Goal: Task Accomplishment & Management: Manage account settings

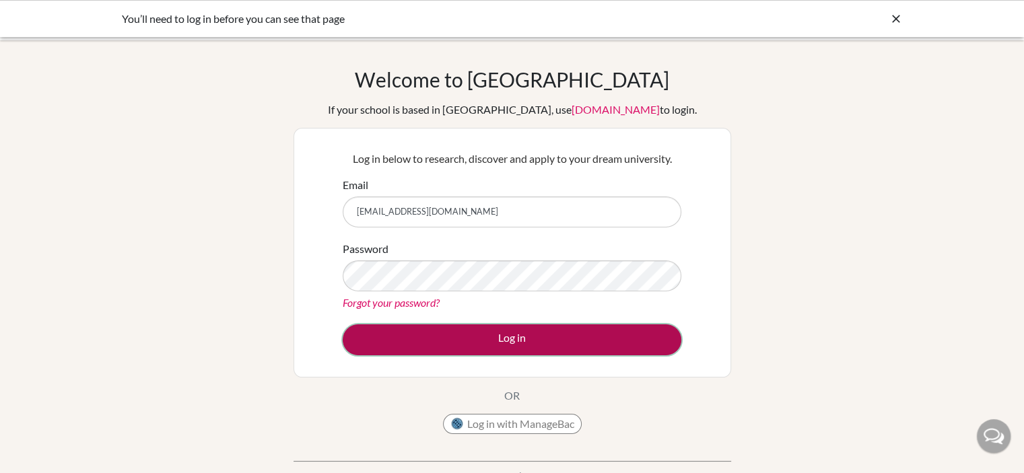
click at [545, 340] on button "Log in" at bounding box center [512, 340] width 339 height 31
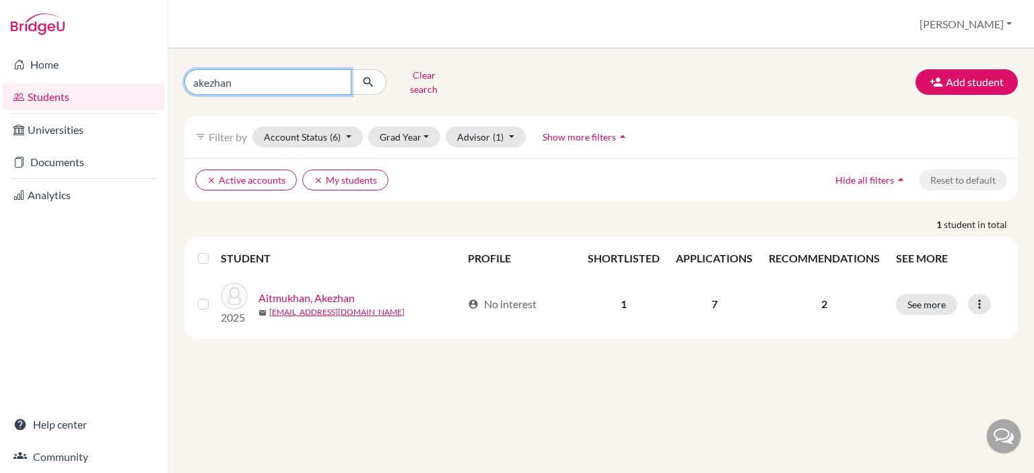
click at [337, 69] on input "akezhan" at bounding box center [267, 82] width 167 height 26
click at [336, 77] on input "akezhan" at bounding box center [267, 82] width 167 height 26
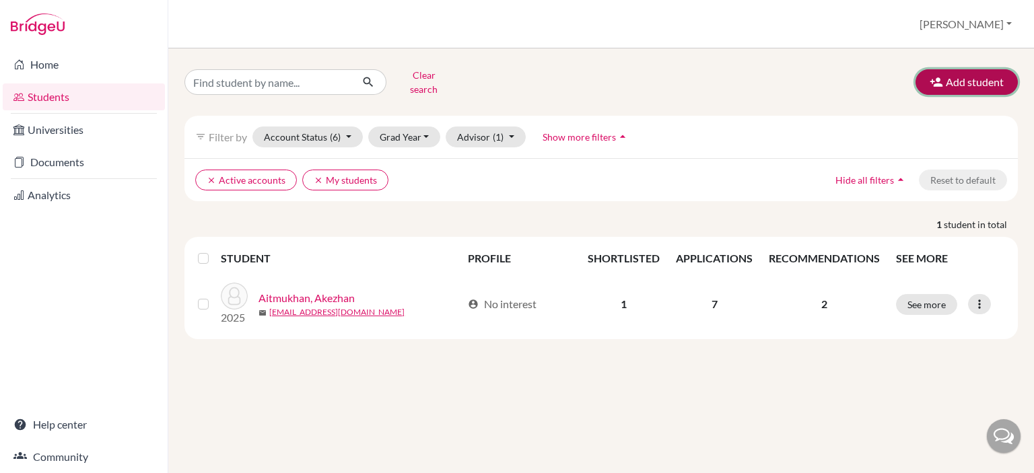
click at [975, 77] on button "Add student" at bounding box center [967, 82] width 102 height 26
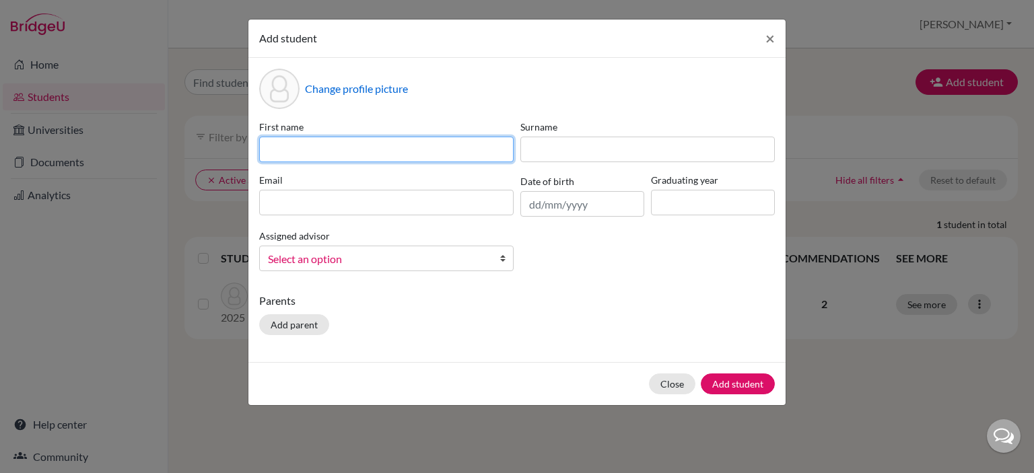
click at [411, 156] on input at bounding box center [386, 150] width 255 height 26
type input "Dikhan"
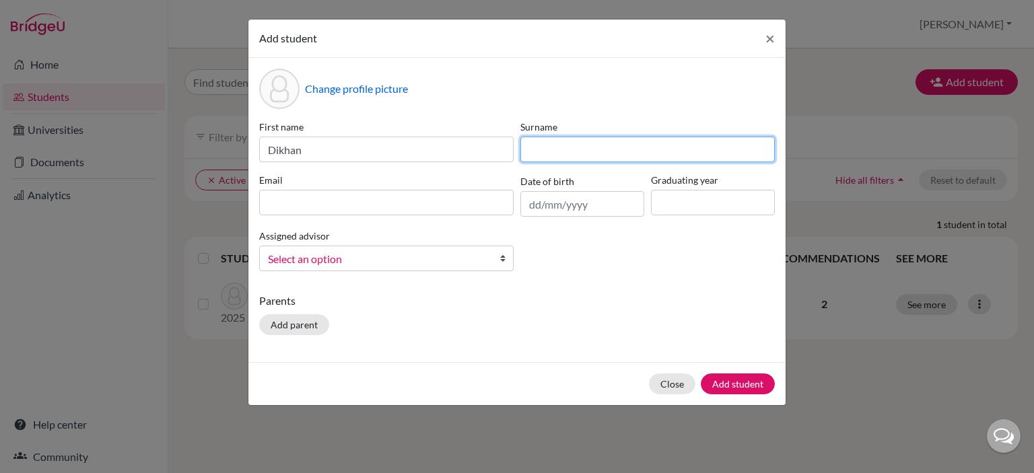
click at [569, 149] on input at bounding box center [647, 150] width 255 height 26
type input "Tolepbergen"
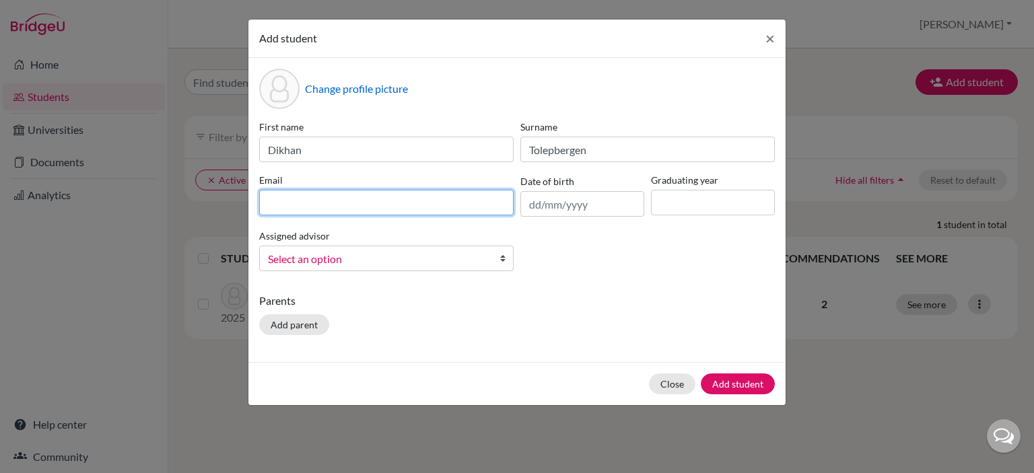
click at [310, 201] on input at bounding box center [386, 203] width 255 height 26
type input "[EMAIL_ADDRESS][DOMAIN_NAME]"
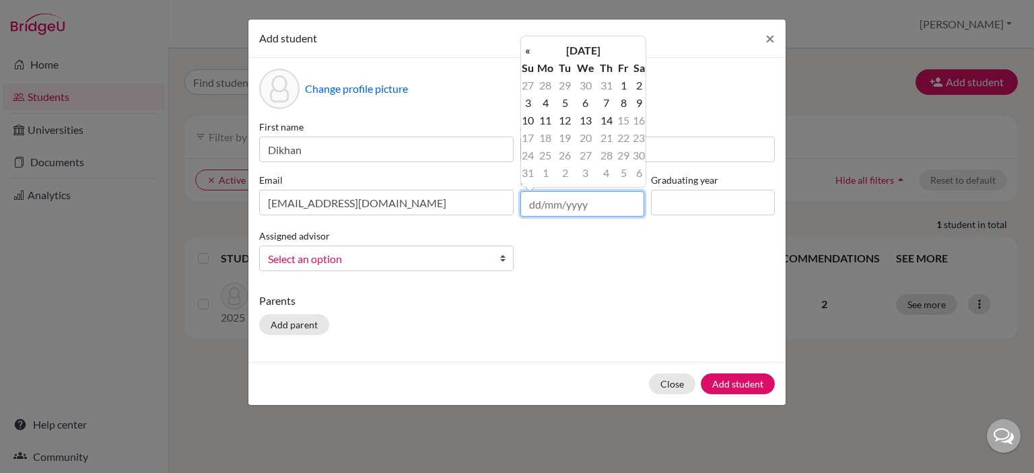
click at [534, 209] on input "text" at bounding box center [582, 204] width 124 height 26
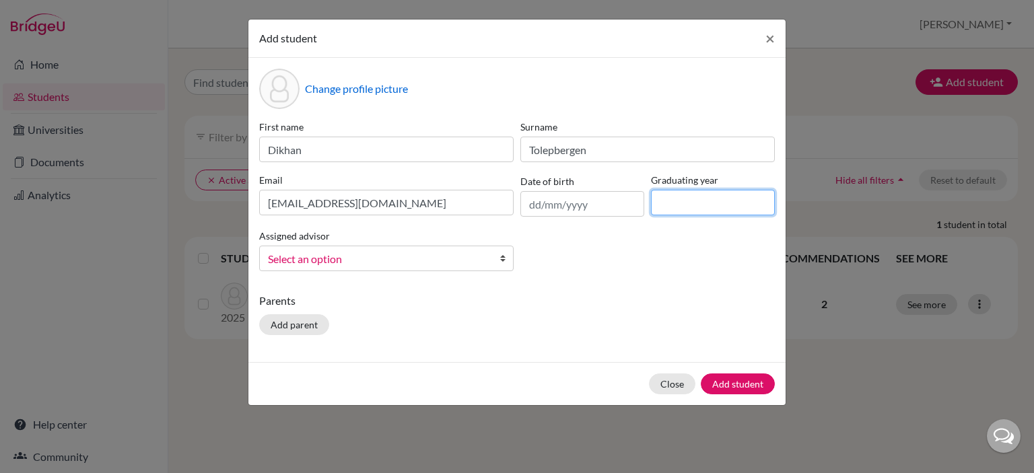
click at [692, 211] on input at bounding box center [713, 203] width 124 height 26
type input "2025"
click at [339, 268] on span "Select an option" at bounding box center [378, 259] width 220 height 18
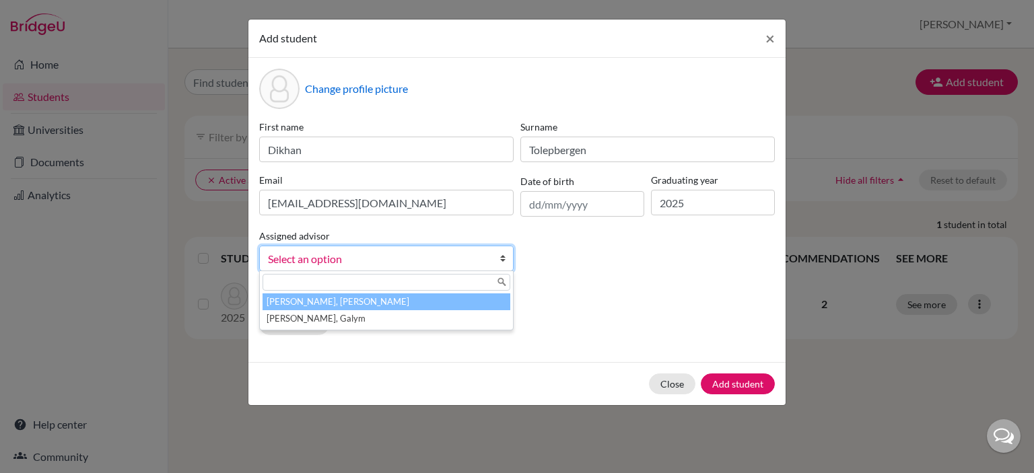
click at [331, 306] on li "Kurmanali, Aidana" at bounding box center [387, 302] width 248 height 17
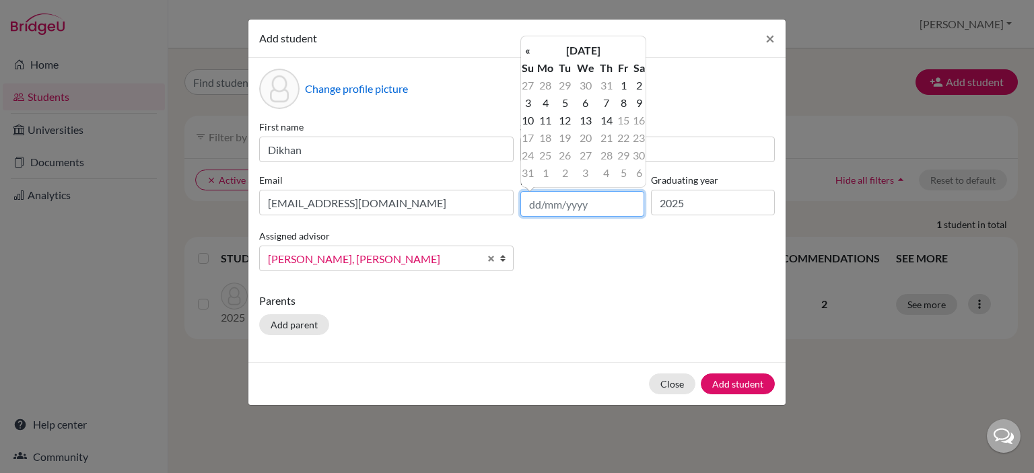
click at [566, 211] on input "text" at bounding box center [582, 204] width 124 height 26
type input "26/05/2006"
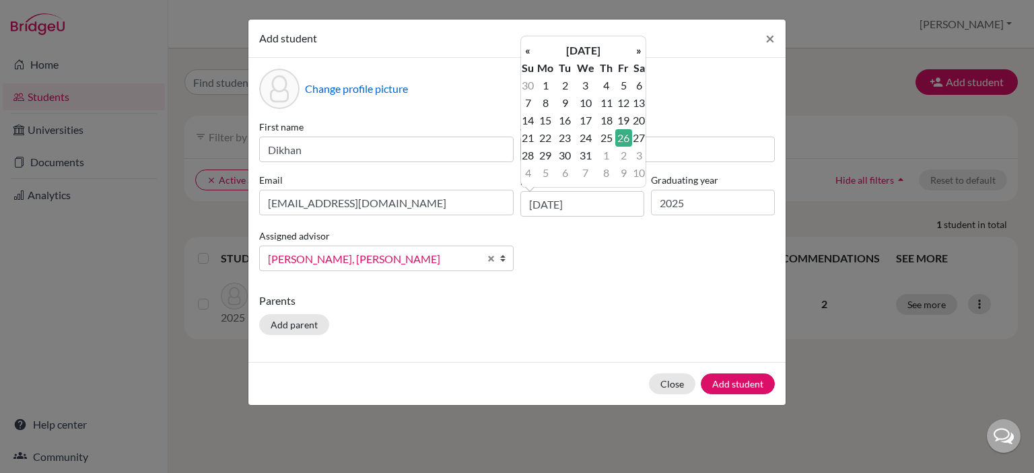
click at [628, 137] on td "26" at bounding box center [623, 138] width 17 height 18
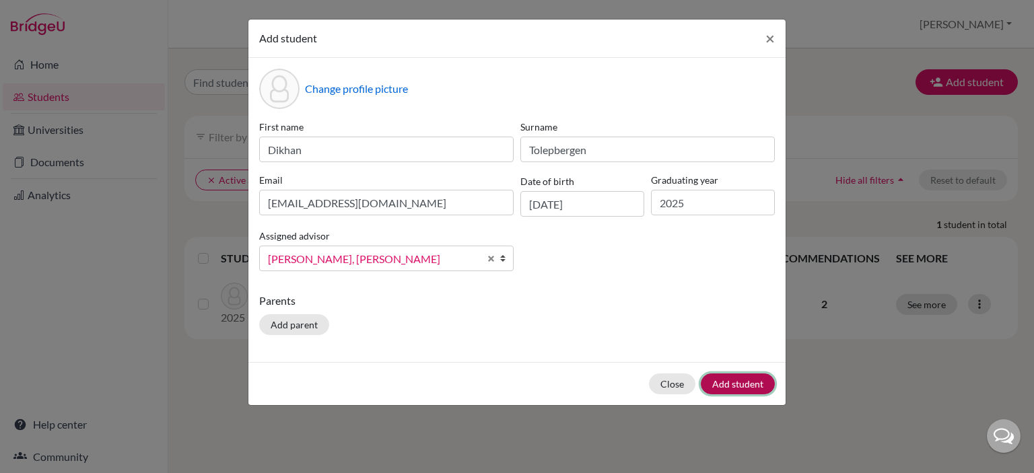
click at [724, 384] on button "Add student" at bounding box center [738, 384] width 74 height 21
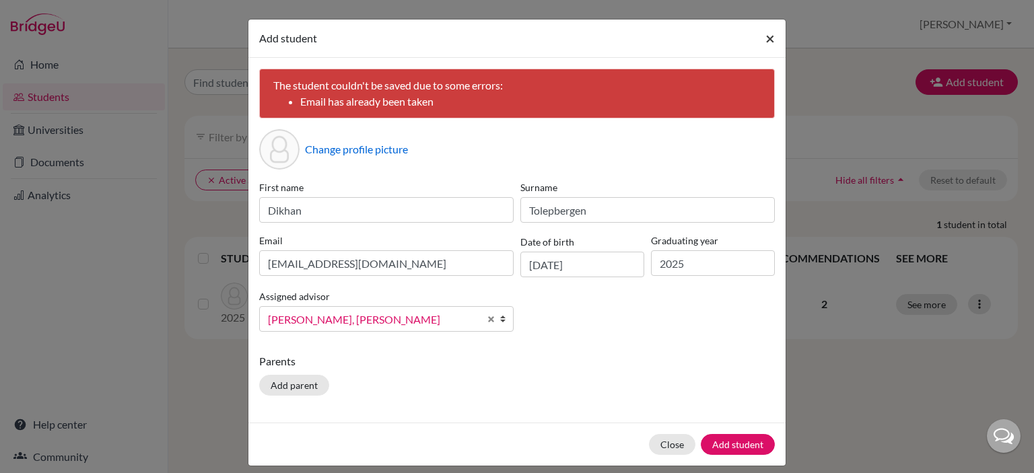
click at [757, 38] on button "×" at bounding box center [770, 39] width 31 height 38
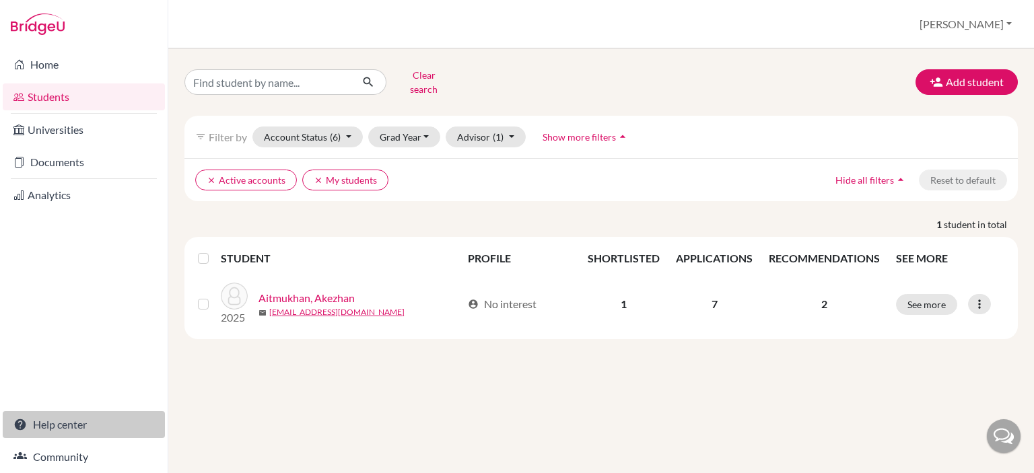
click at [46, 430] on link "Help center" at bounding box center [84, 424] width 162 height 27
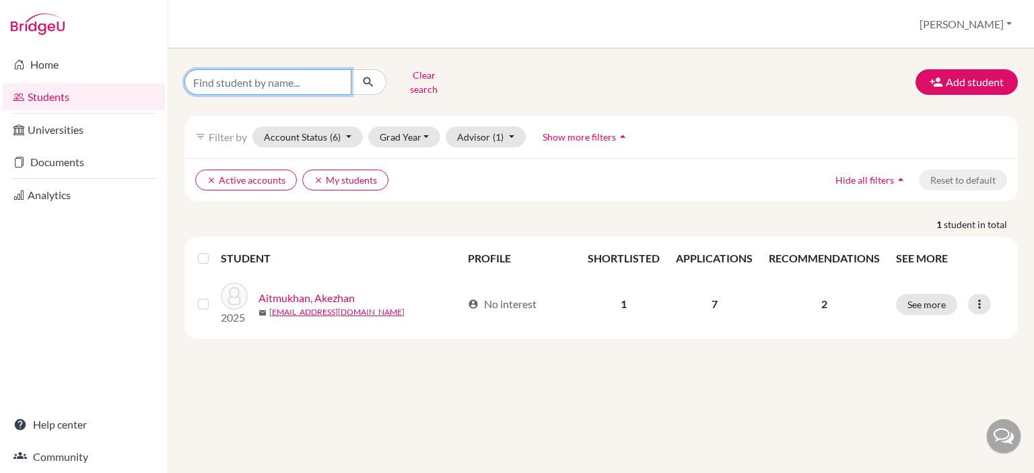
click at [283, 73] on input "Find student by name..." at bounding box center [267, 82] width 167 height 26
type input "dikhan"
click at [359, 86] on button "submit" at bounding box center [369, 82] width 36 height 26
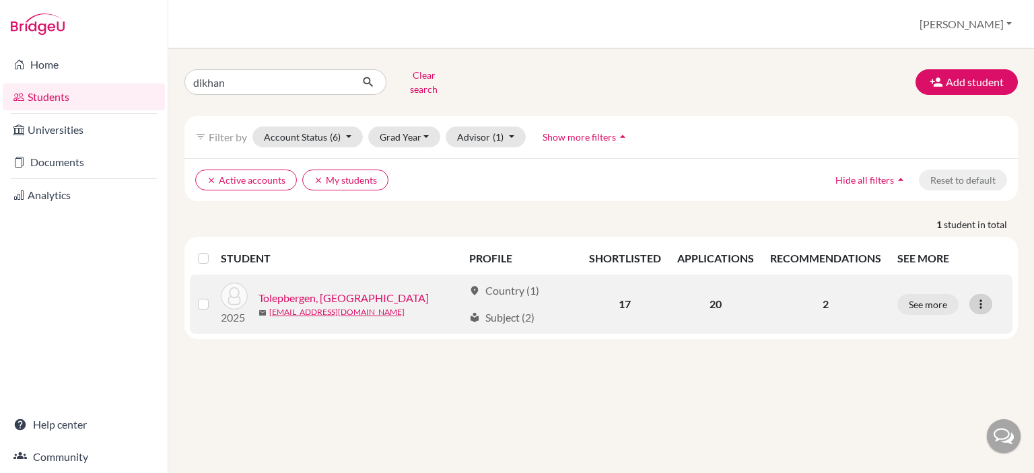
click at [988, 294] on div at bounding box center [981, 304] width 23 height 20
click at [292, 292] on link "Tolepbergen, Dikhan" at bounding box center [344, 298] width 170 height 16
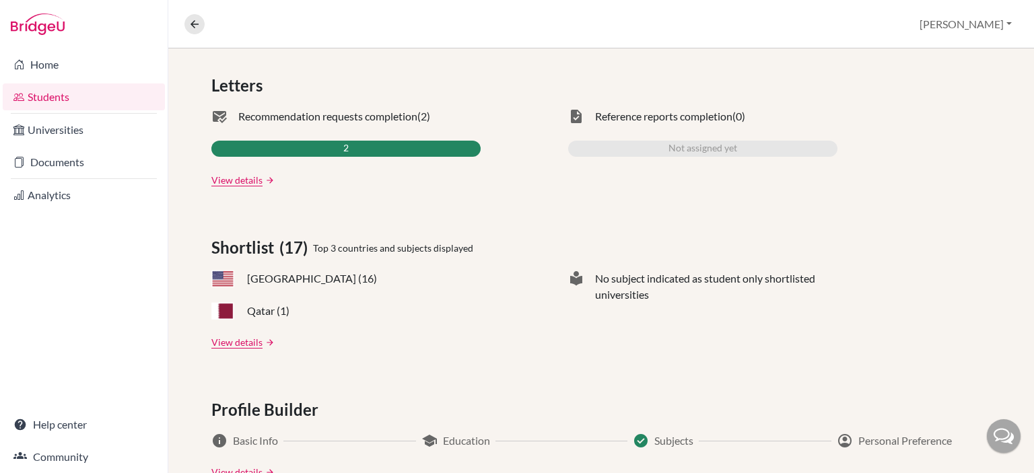
scroll to position [411, 0]
click at [230, 347] on link "View details" at bounding box center [236, 342] width 51 height 14
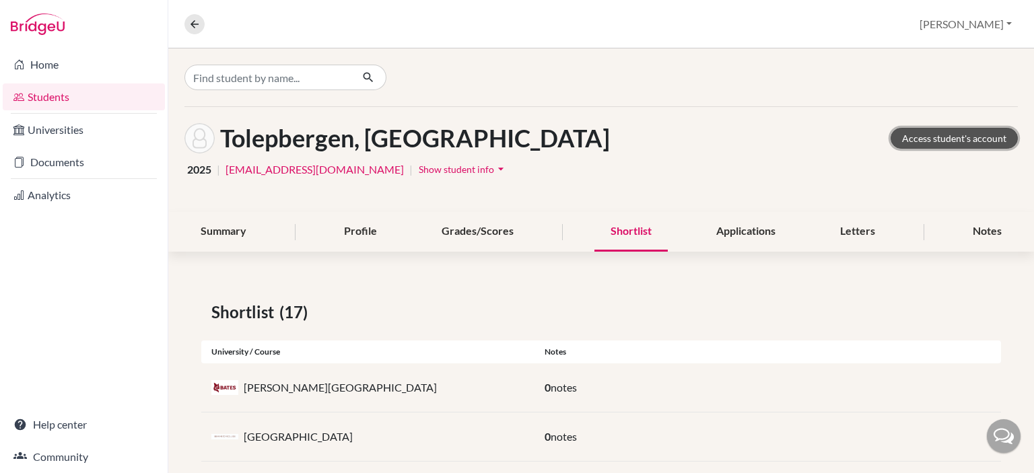
click at [931, 139] on link "Access student's account" at bounding box center [954, 138] width 127 height 21
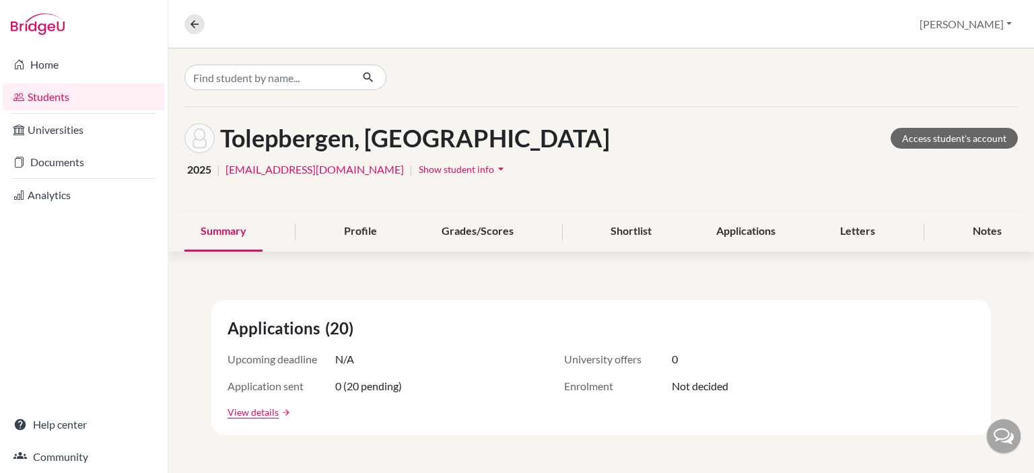
click at [1005, 440] on div at bounding box center [1004, 436] width 34 height 34
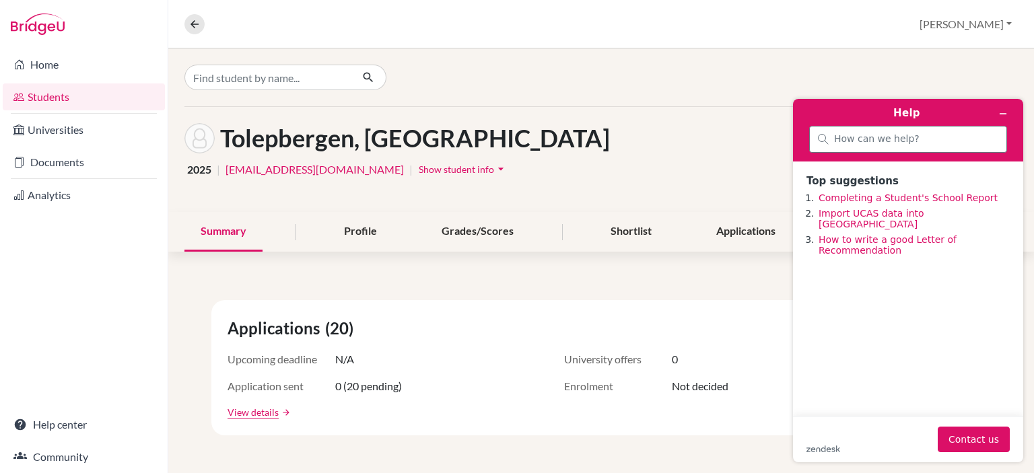
click at [937, 145] on div at bounding box center [908, 139] width 198 height 27
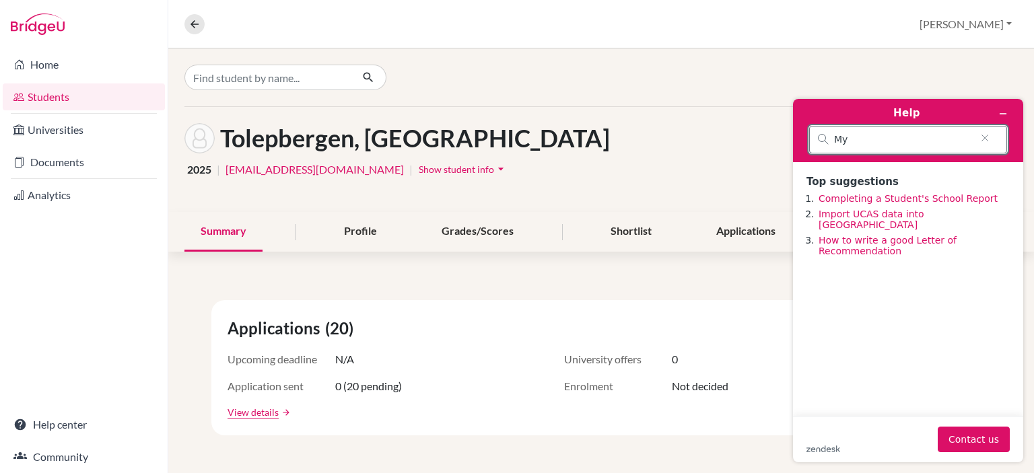
type input "M"
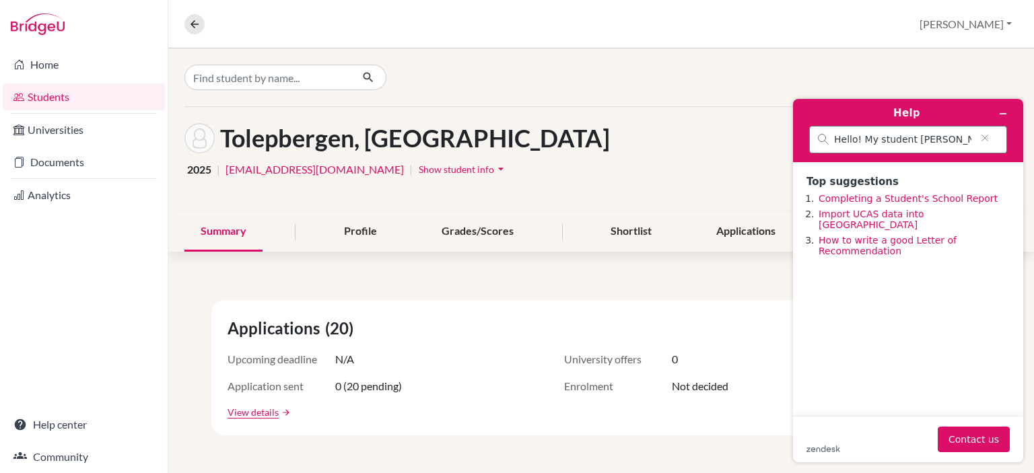
click at [937, 145] on div "Hello! My student Dikhan Tolepbergen, the" at bounding box center [908, 140] width 198 height 28
type input "Hello! My student Dikhan Tolepbergen, the graduate class of 2025, want to reapp…"
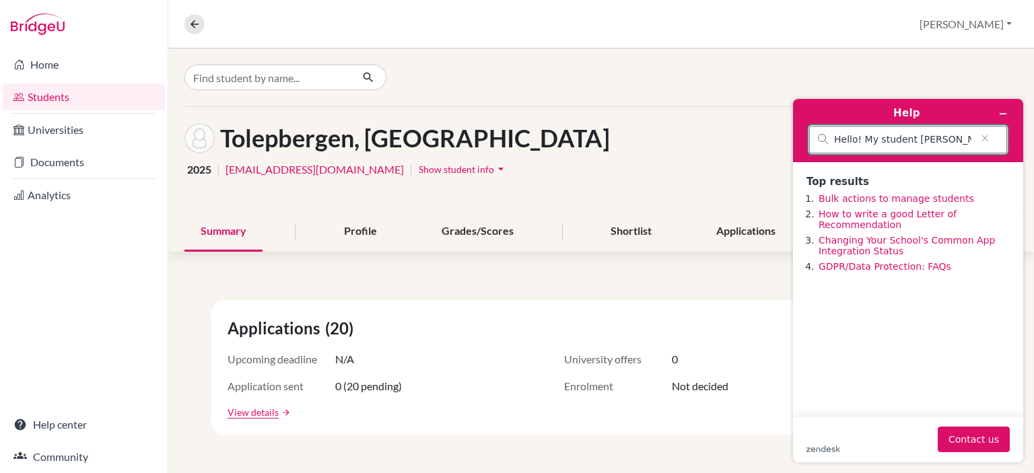
scroll to position [0, 384]
drag, startPoint x: 834, startPoint y: 137, endPoint x: 1034, endPoint y: 139, distance: 199.3
click at [1034, 139] on div "Help Hello! My student Dikhan Tolepbergen, the graduate class of 2025, want to …" at bounding box center [908, 280] width 252 height 385
click at [986, 437] on button "Contact us" at bounding box center [974, 440] width 72 height 26
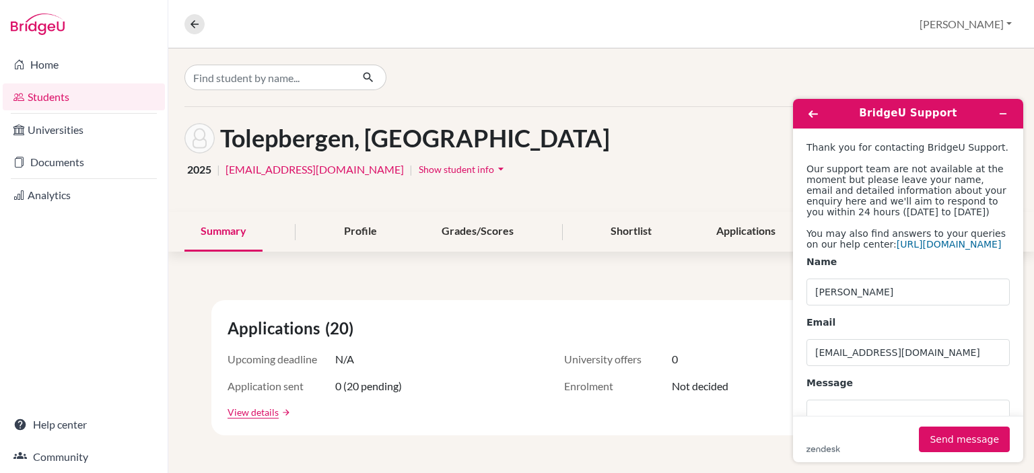
drag, startPoint x: 1034, startPoint y: 146, endPoint x: 1034, endPoint y: 265, distance: 118.5
click at [1034, 265] on div "BridgeU Support Thank you for contacting BridgeU Support. Our support team are …" at bounding box center [908, 280] width 252 height 385
click at [891, 306] on div "Name Aidana" at bounding box center [908, 281] width 203 height 50
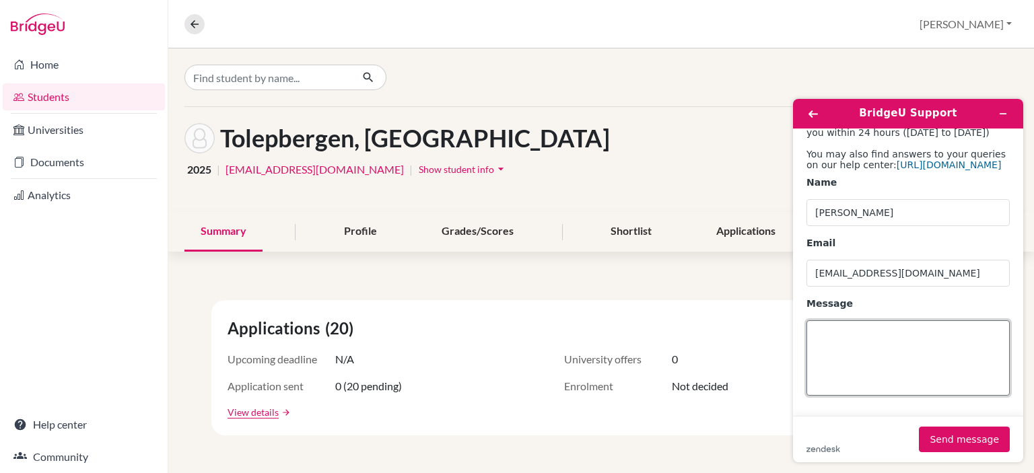
click at [884, 333] on textarea "Message" at bounding box center [908, 358] width 203 height 75
paste textarea "Hello! My student Dikhan Tolepbergen, the graduate class of 2025, want to reapp…"
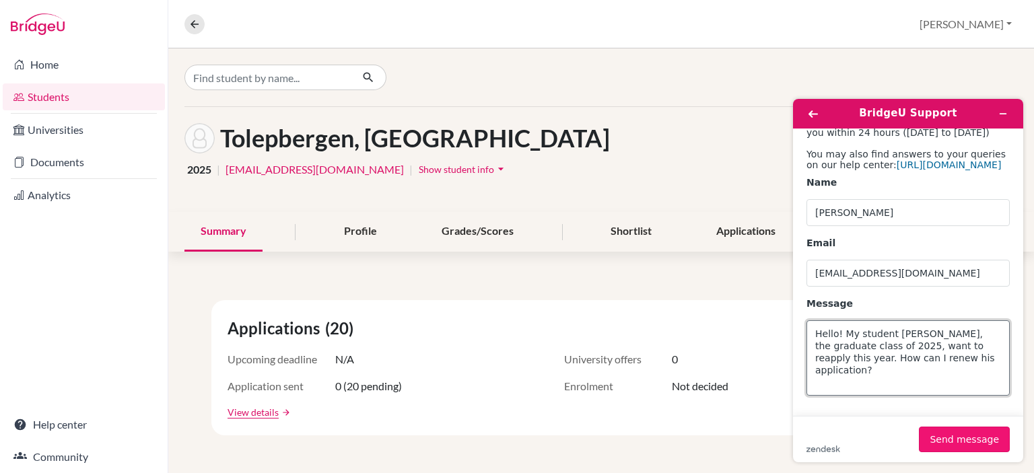
type textarea "Hello! My student Dikhan Tolepbergen, the graduate class of 2025, want to reapp…"
click at [971, 441] on button "Send message" at bounding box center [964, 440] width 91 height 26
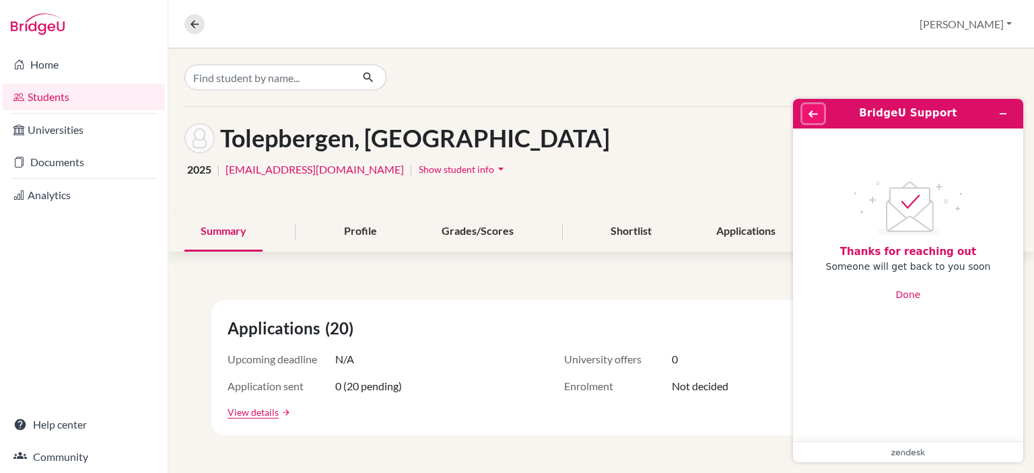
click at [807, 112] on button "Back" at bounding box center [814, 113] width 22 height 19
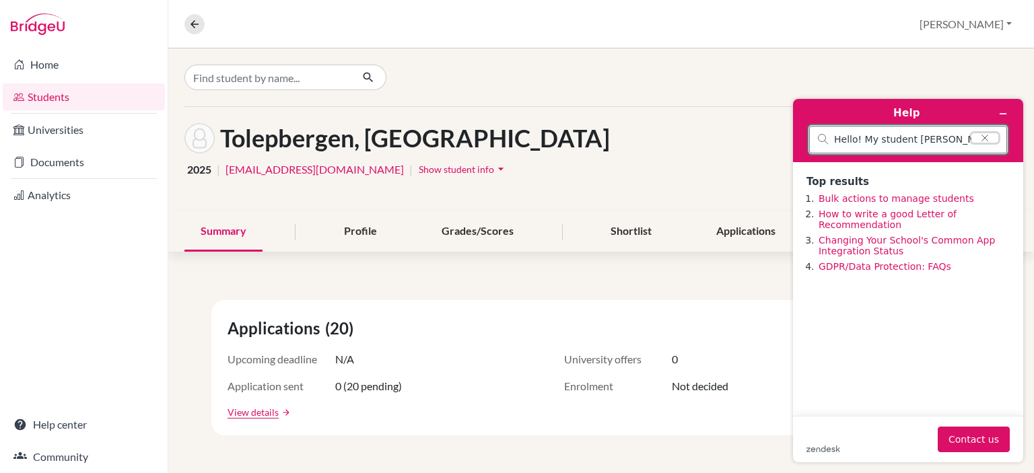
click at [985, 133] on icon "Clear search" at bounding box center [985, 137] width 11 height 9
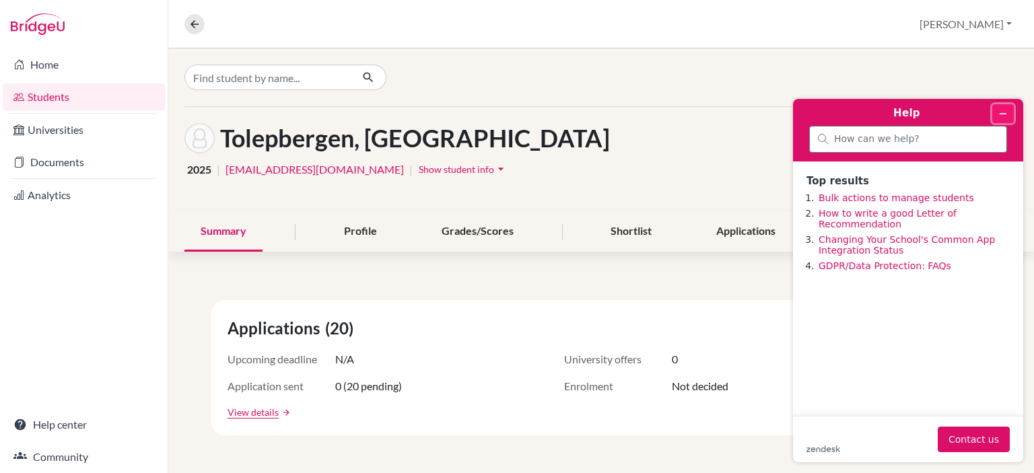
click at [1008, 110] on button "Minimize widget" at bounding box center [1003, 113] width 22 height 19
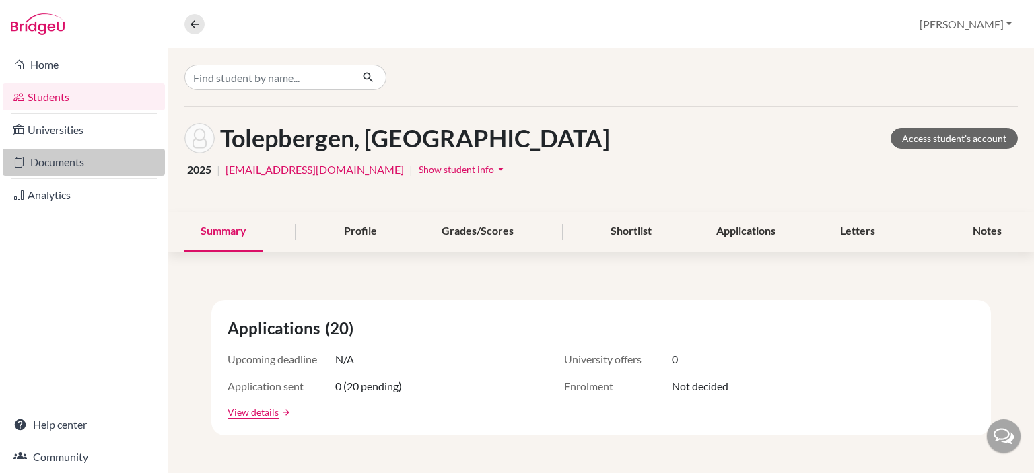
click at [90, 156] on link "Documents" at bounding box center [84, 162] width 162 height 27
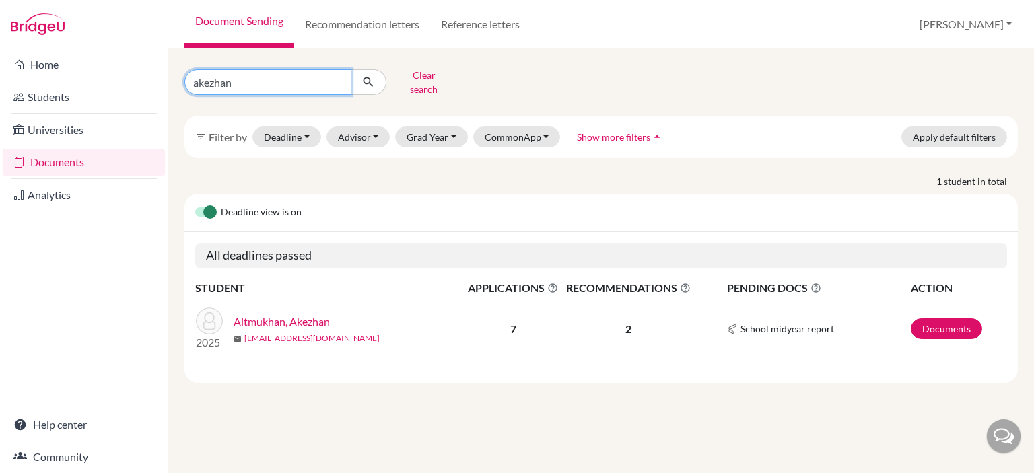
click at [336, 81] on input "akezhan" at bounding box center [267, 82] width 167 height 26
click at [337, 70] on input "akezhan" at bounding box center [267, 82] width 167 height 26
click at [340, 76] on input "akezhan" at bounding box center [267, 82] width 167 height 26
type input "dikhan"
click at [362, 79] on icon "submit" at bounding box center [368, 81] width 13 height 13
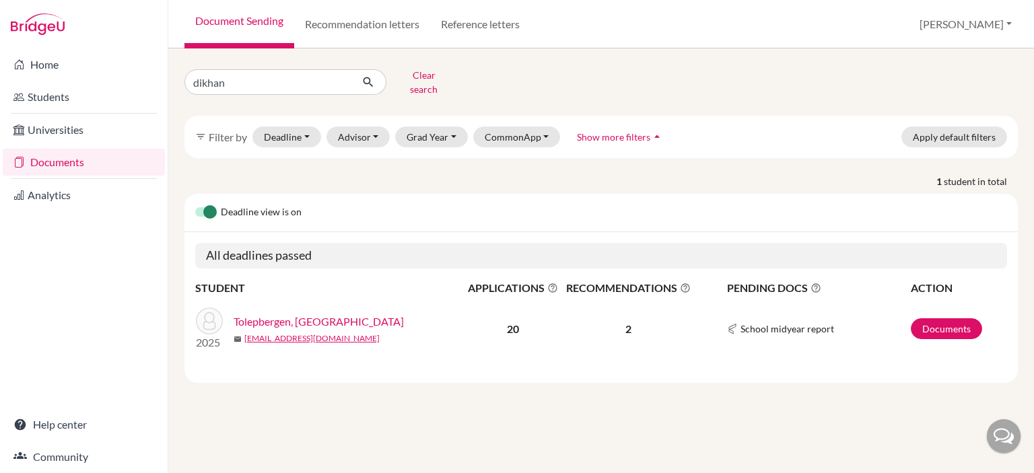
click at [302, 314] on link "Tolepbergen, Dikhan" at bounding box center [319, 322] width 170 height 16
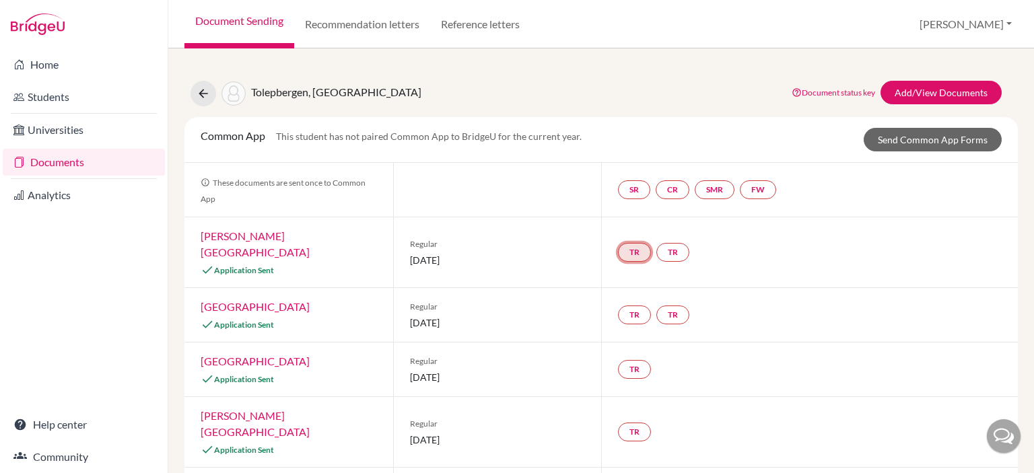
click at [630, 243] on link "TR" at bounding box center [634, 252] width 33 height 19
click at [650, 191] on h3 "Teacher recommendation" at bounding box center [633, 194] width 133 height 24
click at [756, 133] on div "Common App This student has not paired Common App to BridgeU for the current ye…" at bounding box center [601, 140] width 821 height 24
click at [914, 92] on link "Add/View Documents" at bounding box center [941, 93] width 121 height 24
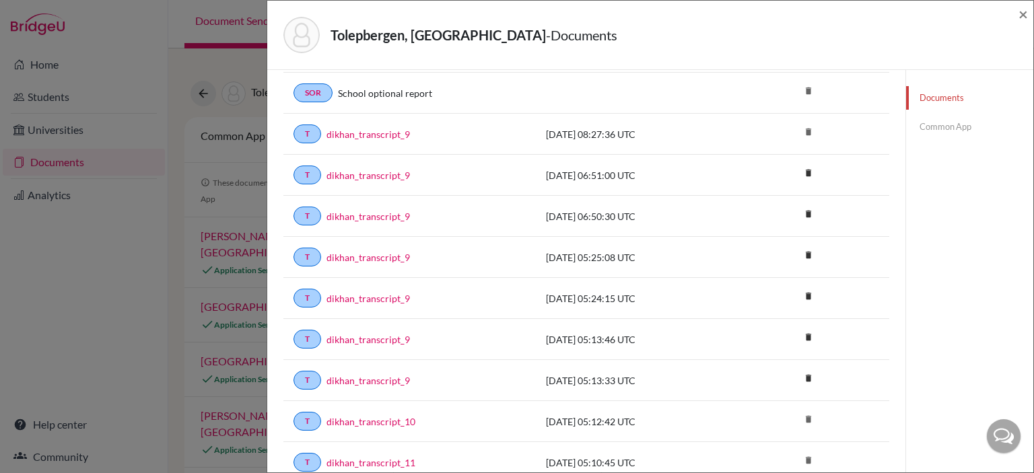
scroll to position [352, 0]
click at [372, 136] on div "T dikhan_transcript_9" at bounding box center [410, 132] width 232 height 19
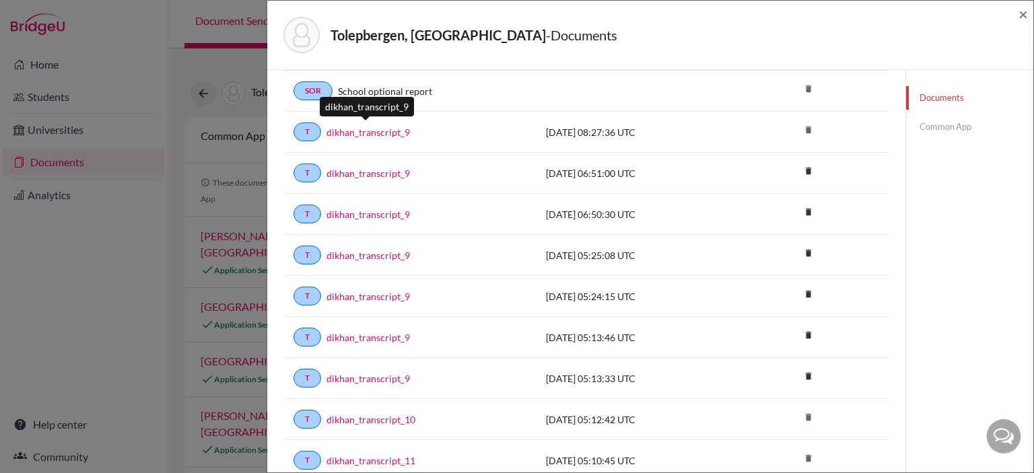
click at [386, 126] on link "dikhan_transcript_9" at bounding box center [368, 132] width 83 height 14
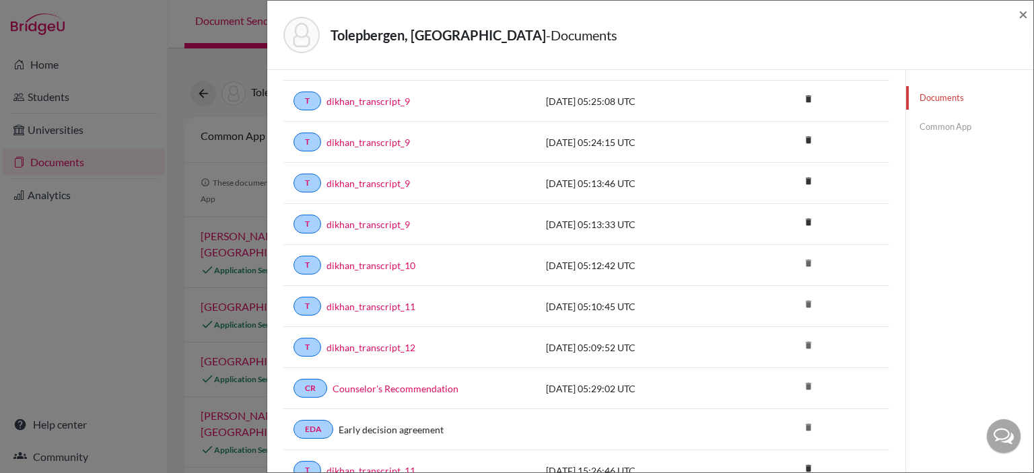
scroll to position [520, 0]
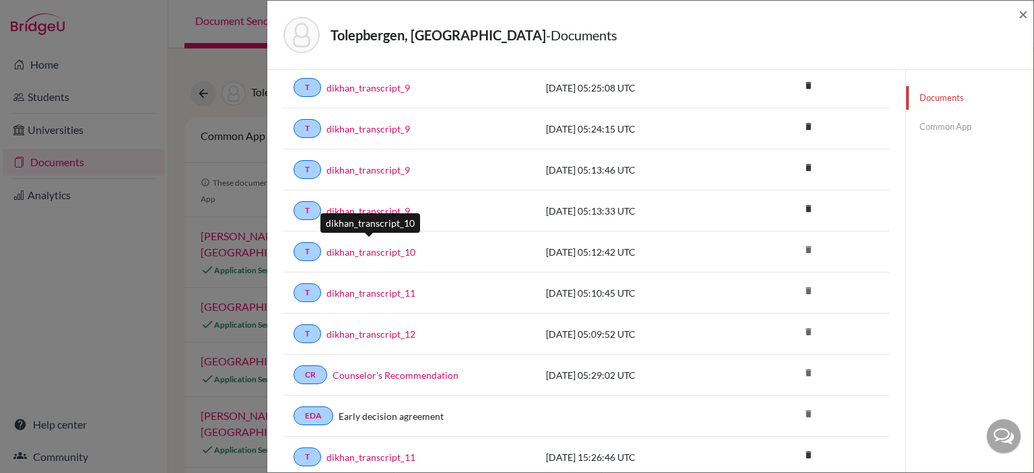
click at [401, 245] on link "dikhan_transcript_10" at bounding box center [371, 252] width 89 height 14
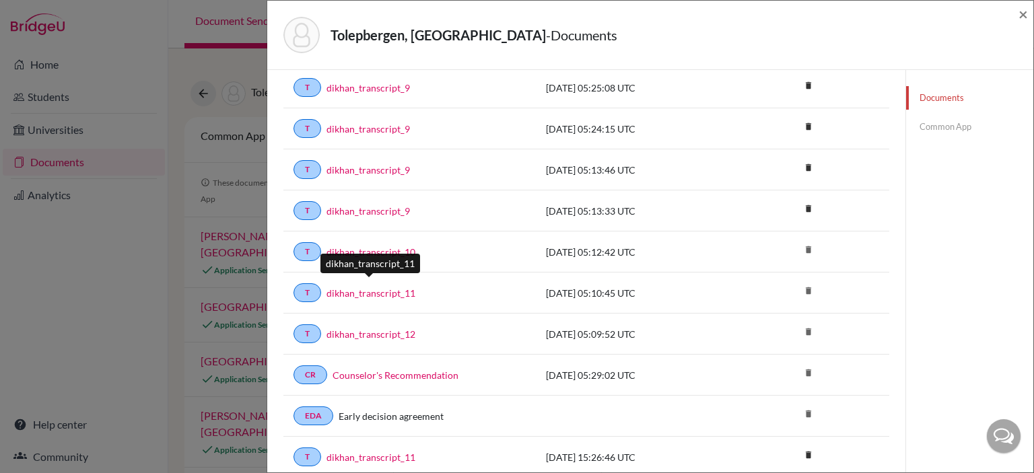
click at [362, 286] on link "dikhan_transcript_11" at bounding box center [371, 293] width 89 height 14
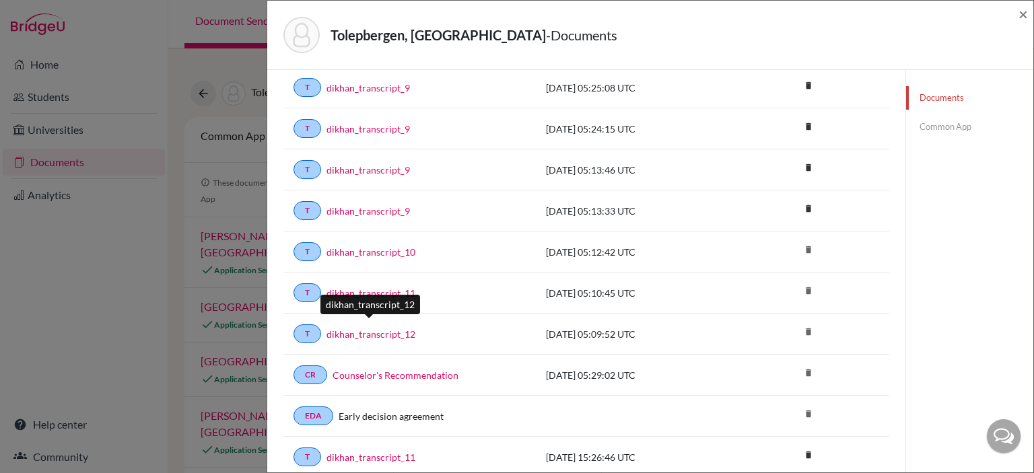
click at [396, 327] on link "dikhan_transcript_12" at bounding box center [371, 334] width 89 height 14
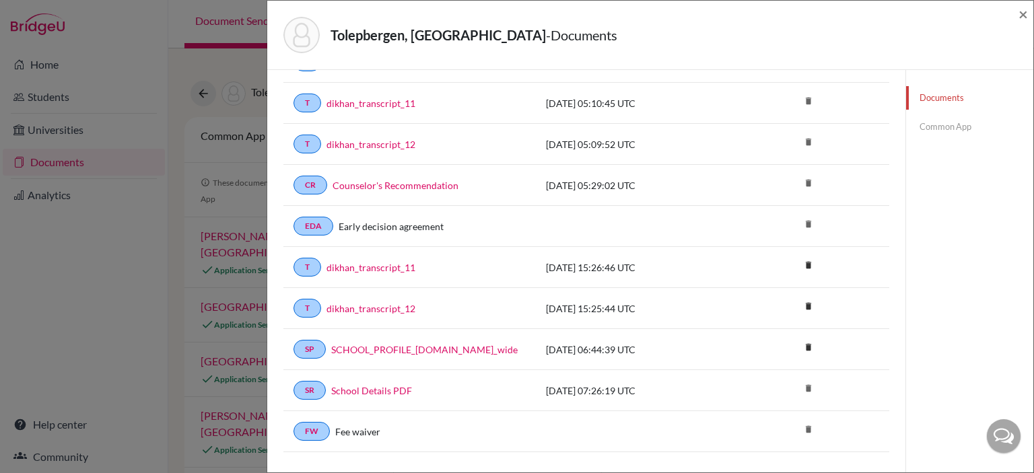
scroll to position [710, 0]
click at [377, 301] on link "dikhan_transcript_12" at bounding box center [371, 308] width 89 height 14
click at [395, 383] on link "School Details PDF" at bounding box center [371, 390] width 81 height 14
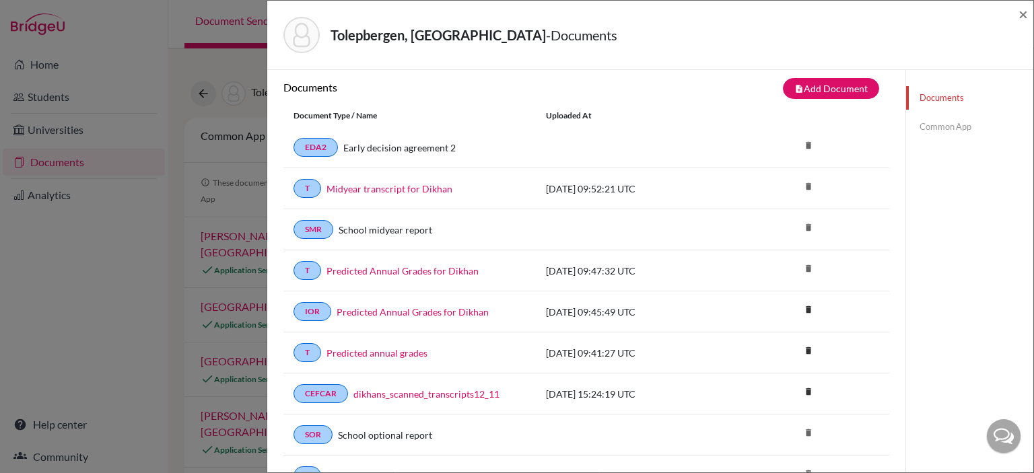
scroll to position [8, 0]
click at [396, 346] on link "Predicted annual grades" at bounding box center [377, 353] width 101 height 14
click at [1022, 15] on span "×" at bounding box center [1023, 14] width 9 height 20
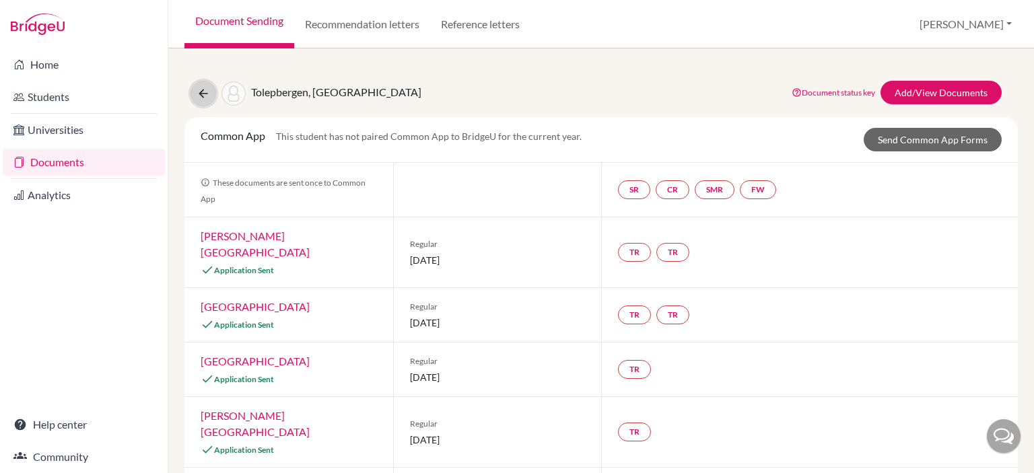
click at [202, 104] on button at bounding box center [204, 94] width 26 height 26
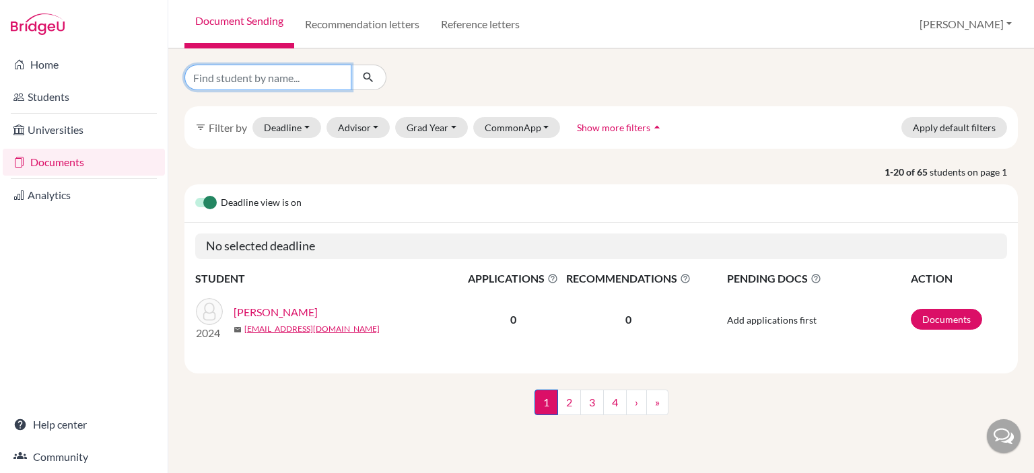
click at [331, 77] on input "Find student by name..." at bounding box center [267, 78] width 167 height 26
type input "nuray"
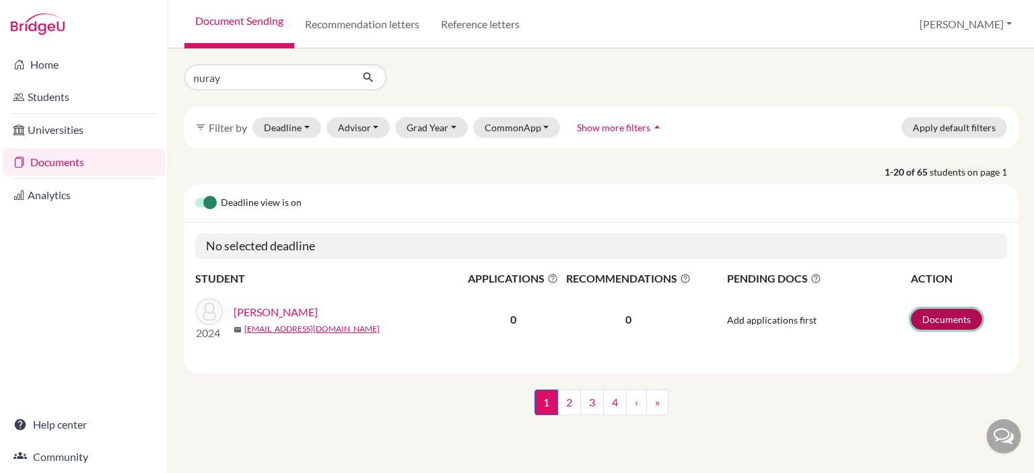
click at [943, 322] on link "Documents" at bounding box center [946, 319] width 71 height 21
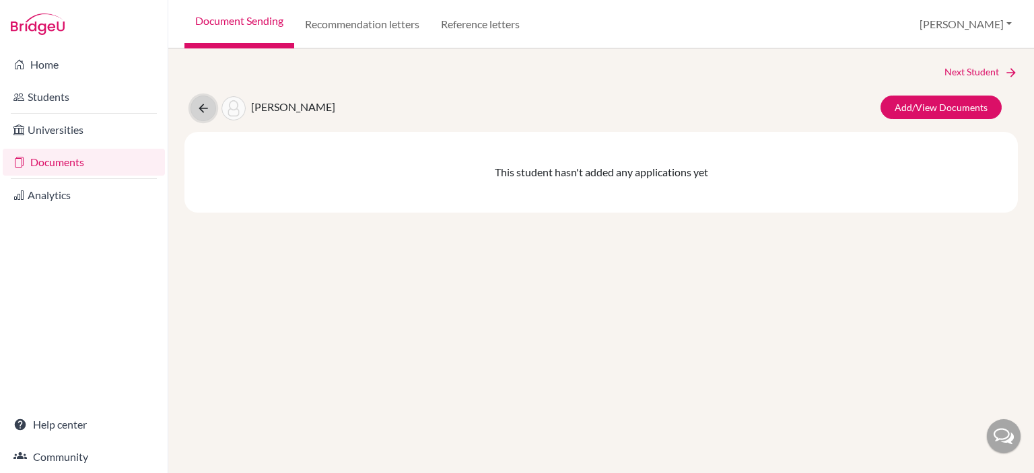
click at [200, 110] on icon at bounding box center [203, 108] width 13 height 13
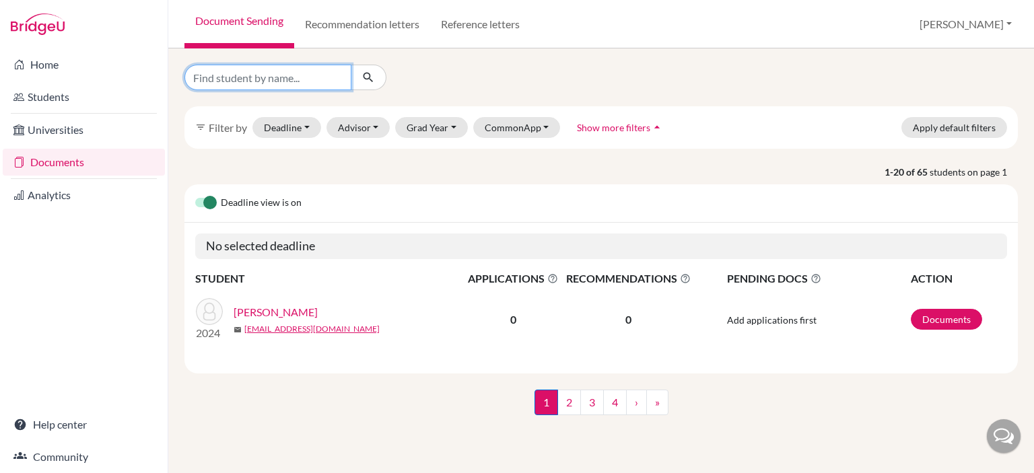
click at [286, 80] on input "Find student by name..." at bounding box center [267, 78] width 167 height 26
type input "nuray"
click at [376, 73] on button "submit" at bounding box center [369, 78] width 36 height 26
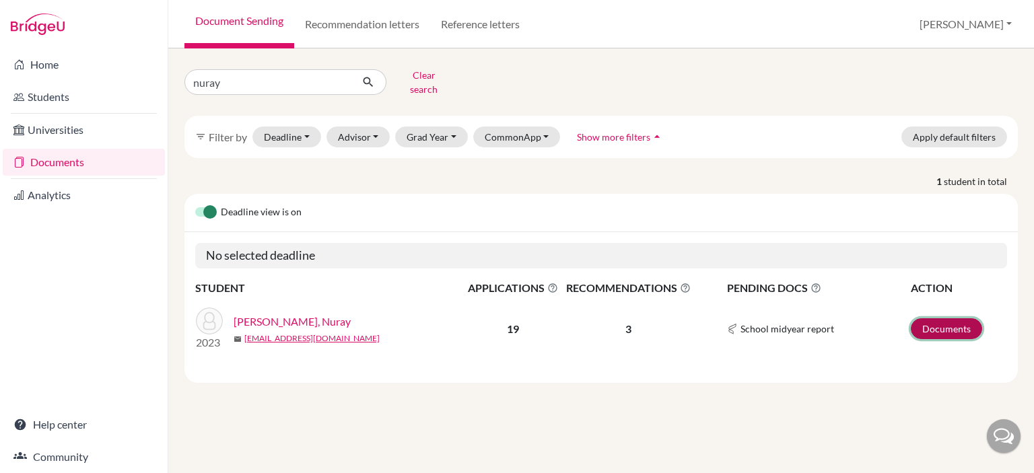
click at [959, 325] on link "Documents" at bounding box center [946, 328] width 71 height 21
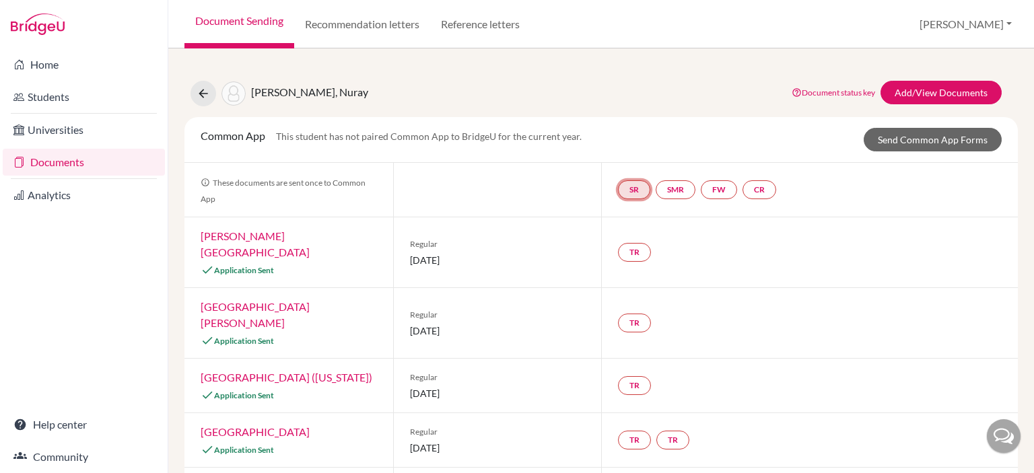
click at [701, 196] on link "SR" at bounding box center [719, 189] width 36 height 19
click at [843, 201] on div "SR School report School report Incomplete SMR FW CR" at bounding box center [809, 190] width 417 height 54
click at [929, 83] on link "Add/View Documents" at bounding box center [941, 93] width 121 height 24
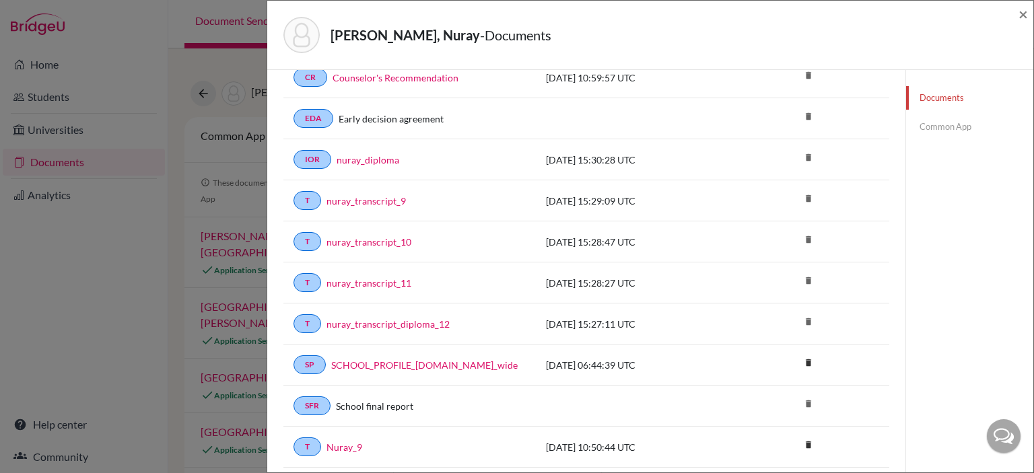
scroll to position [83, 0]
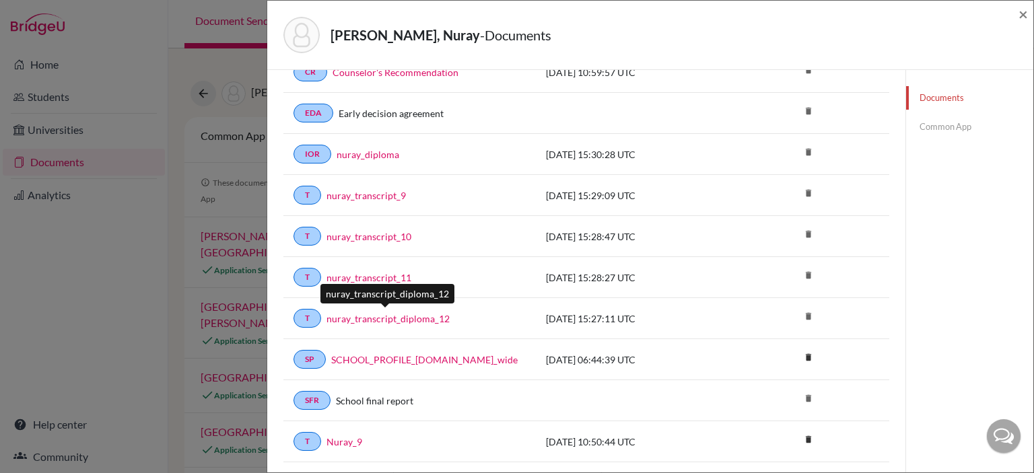
click at [399, 312] on link "nuray_transcript_diploma_12" at bounding box center [388, 319] width 123 height 14
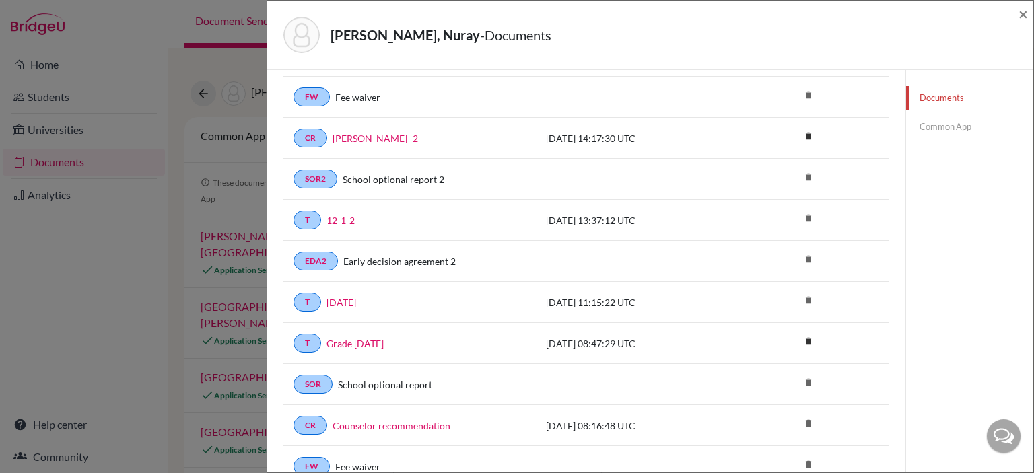
scroll to position [601, 0]
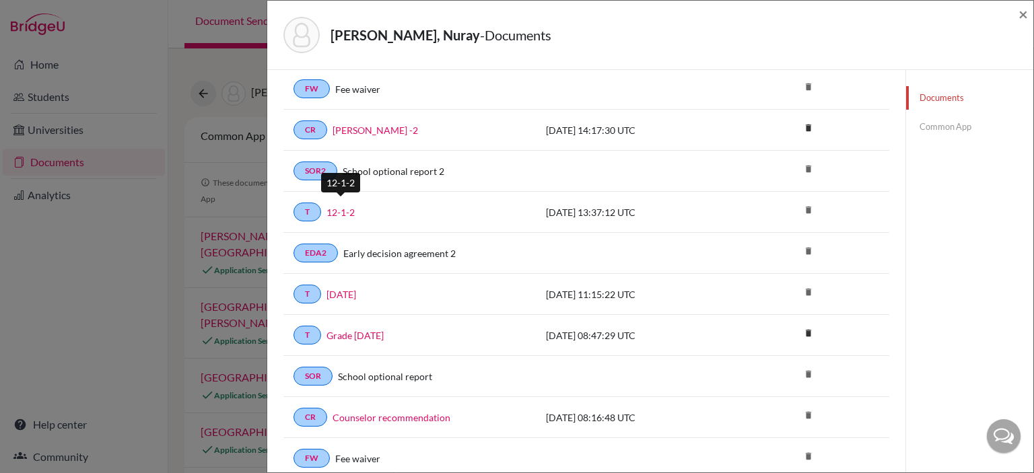
click at [339, 207] on link "12-1-2" at bounding box center [341, 212] width 28 height 14
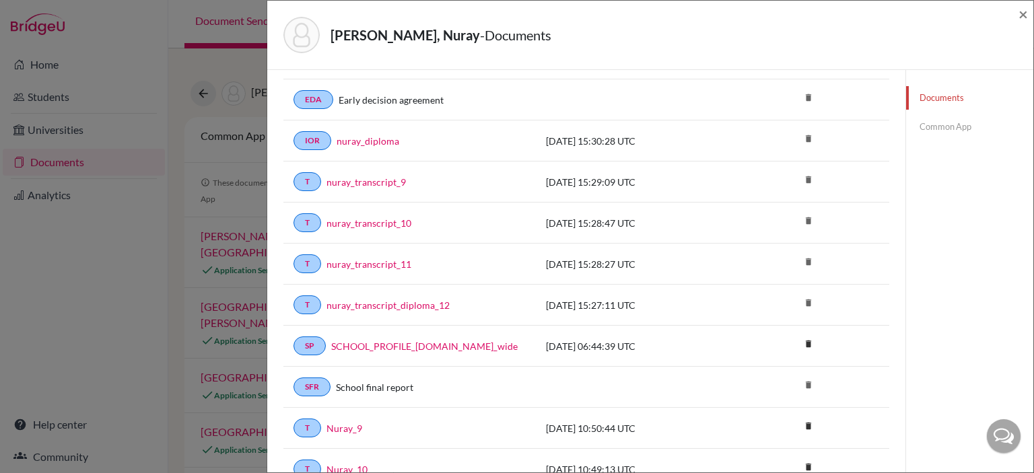
scroll to position [0, 0]
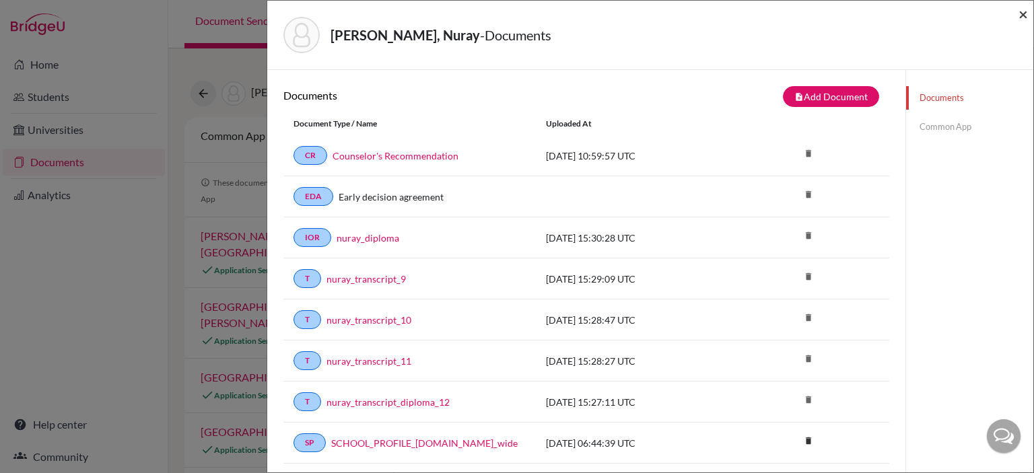
click at [1021, 16] on span "×" at bounding box center [1023, 14] width 9 height 20
click at [1023, 15] on span "×" at bounding box center [1023, 14] width 9 height 20
click at [1021, 17] on span "×" at bounding box center [1023, 14] width 9 height 20
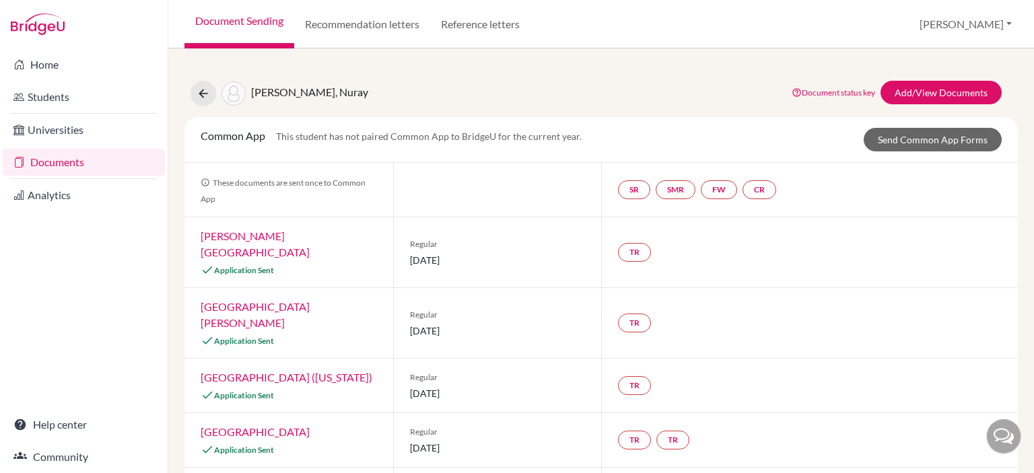
click at [81, 161] on link "Documents" at bounding box center [84, 162] width 162 height 27
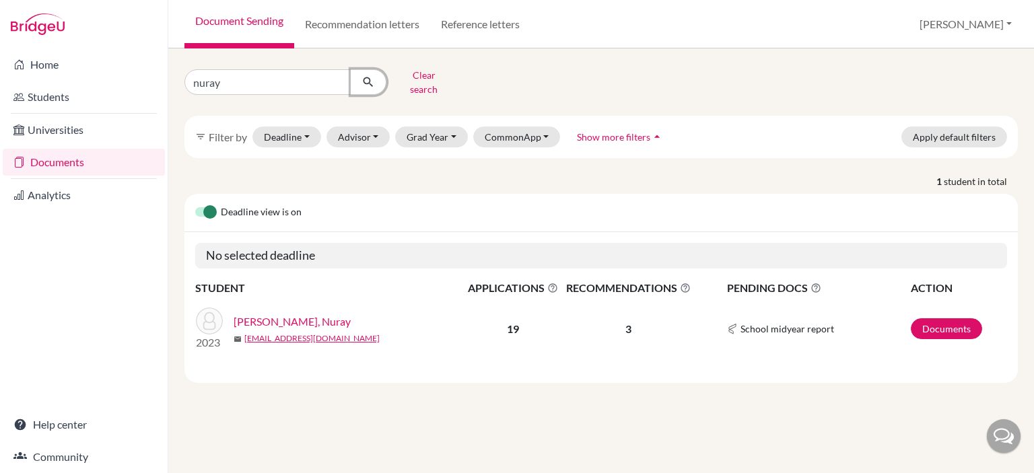
click at [364, 83] on icon "submit" at bounding box center [368, 81] width 13 height 13
drag, startPoint x: 318, startPoint y: 76, endPoint x: 336, endPoint y: 77, distance: 17.6
click at [336, 77] on input "nuray" at bounding box center [267, 82] width 167 height 26
type input "dikhan"
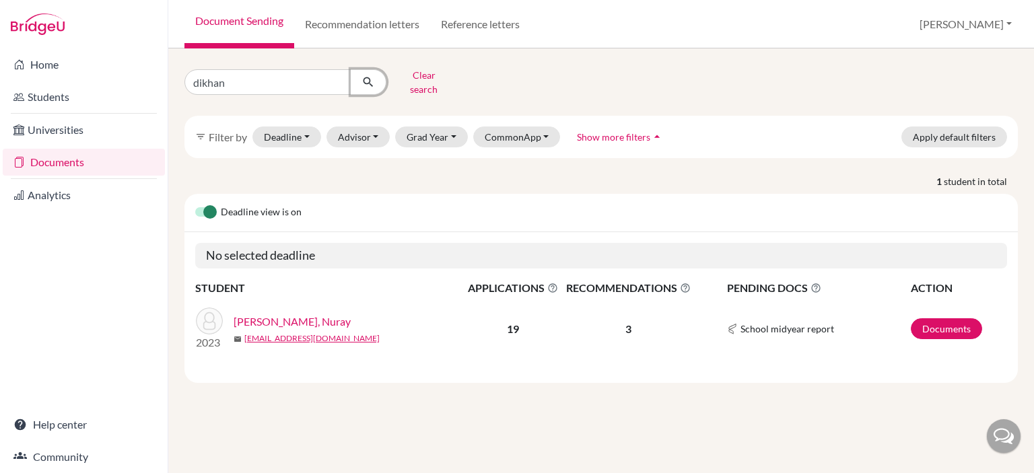
click at [361, 75] on button "submit" at bounding box center [369, 82] width 36 height 26
click at [951, 318] on link "Documents" at bounding box center [946, 328] width 71 height 21
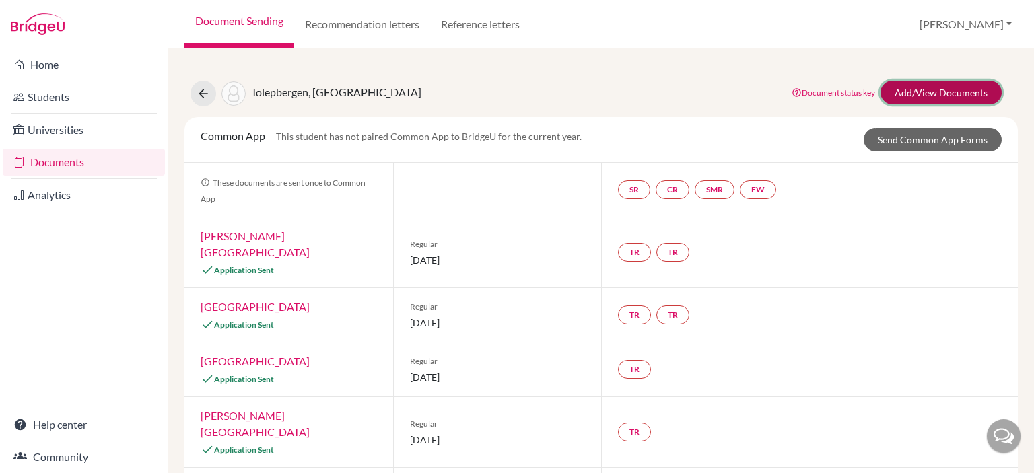
click at [956, 92] on link "Add/View Documents" at bounding box center [941, 93] width 121 height 24
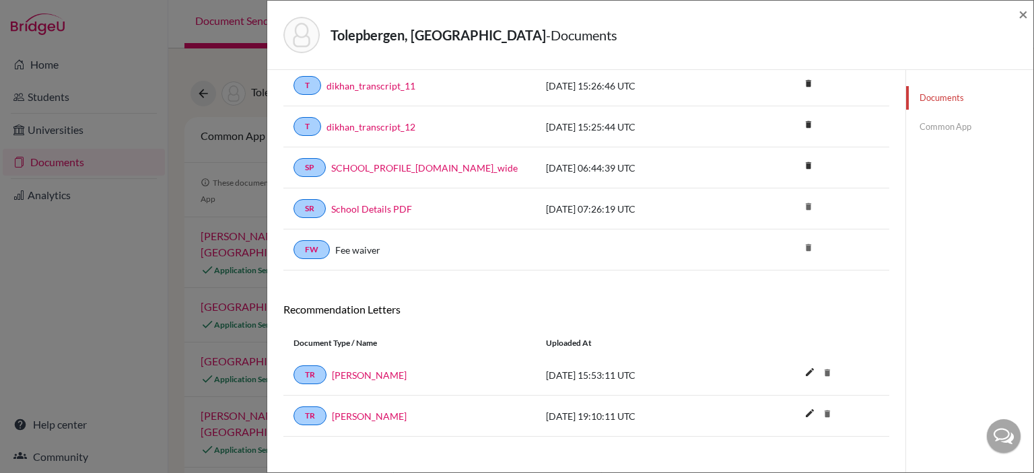
scroll to position [892, 0]
click at [358, 368] on link "[PERSON_NAME]" at bounding box center [369, 375] width 75 height 14
click at [799, 361] on icon "edit" at bounding box center [810, 372] width 22 height 22
click at [798, 250] on div "FW Fee waiver delete" at bounding box center [586, 249] width 606 height 41
click at [865, 366] on button "Cancel" at bounding box center [870, 375] width 52 height 19
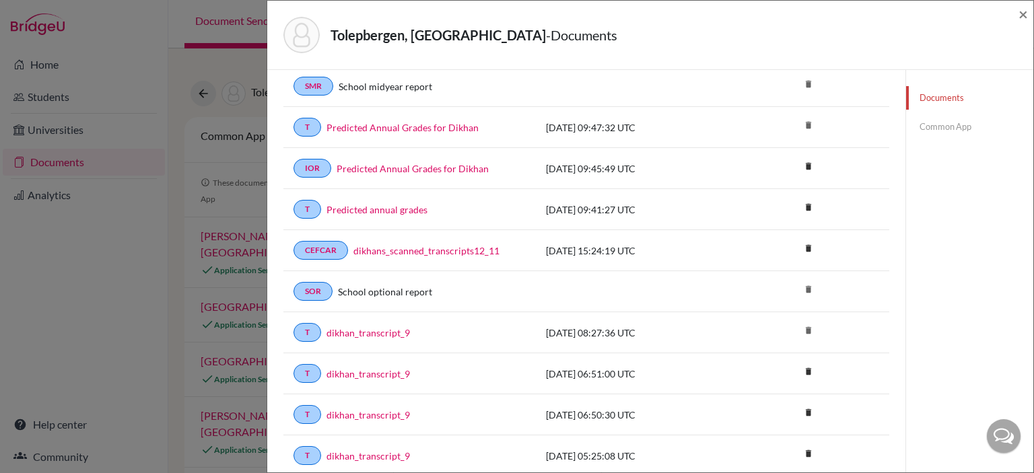
scroll to position [0, 0]
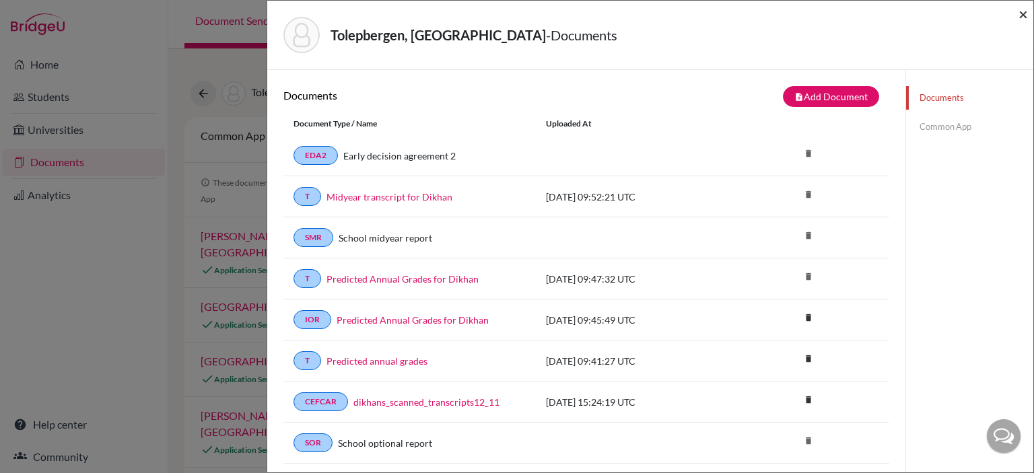
click at [1020, 18] on span "×" at bounding box center [1023, 14] width 9 height 20
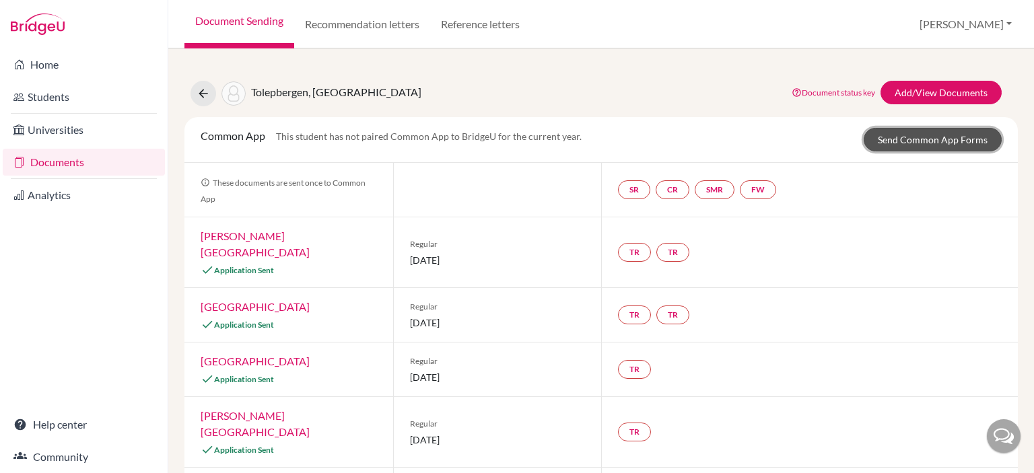
click at [918, 137] on link "Send Common App Forms" at bounding box center [933, 140] width 138 height 24
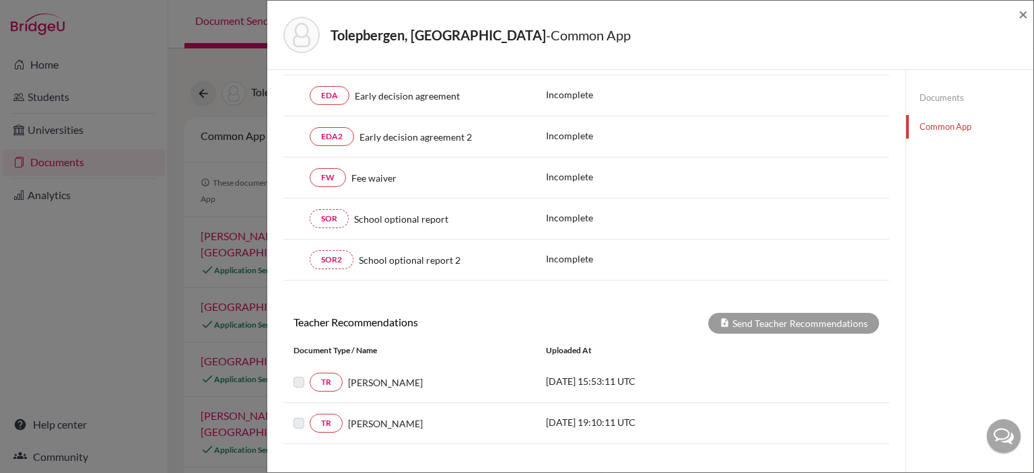
scroll to position [280, 0]
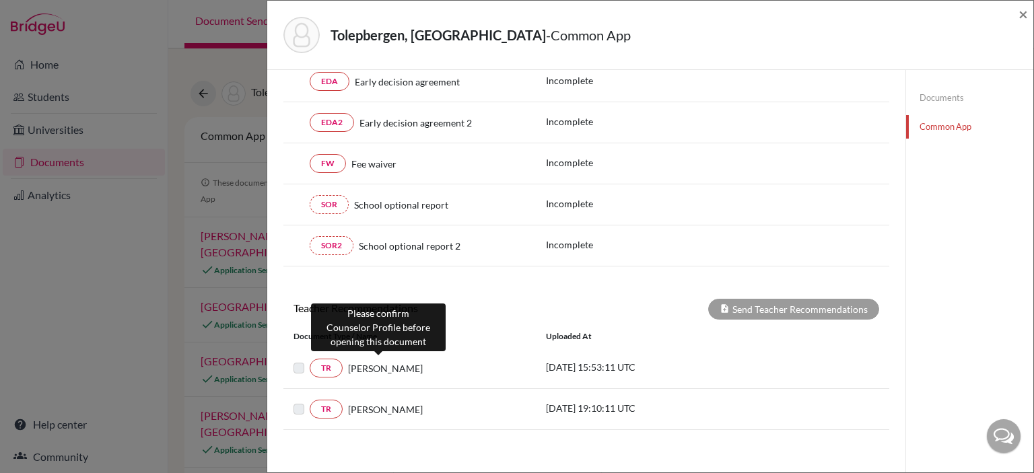
click at [360, 365] on span "Nicholas Nolan" at bounding box center [385, 369] width 75 height 14
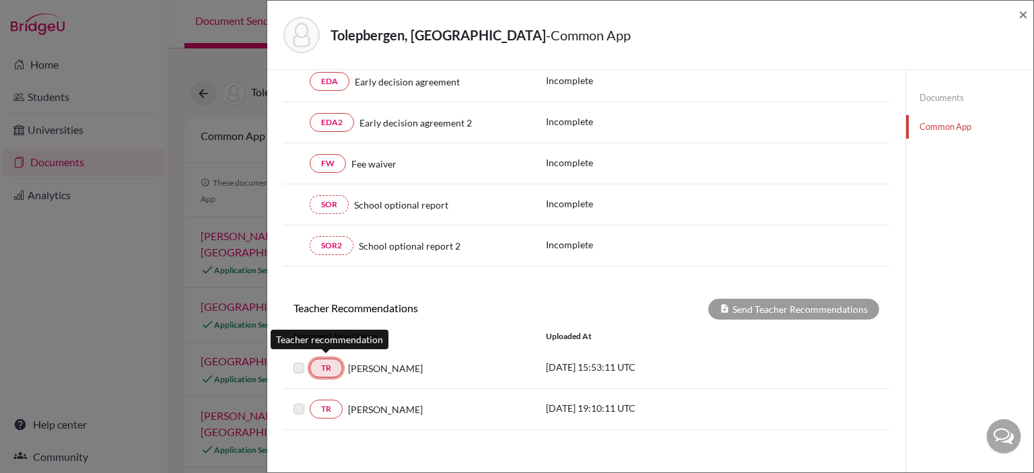
click at [337, 364] on link "TR" at bounding box center [326, 368] width 33 height 19
click at [334, 368] on link "TR" at bounding box center [326, 368] width 33 height 19
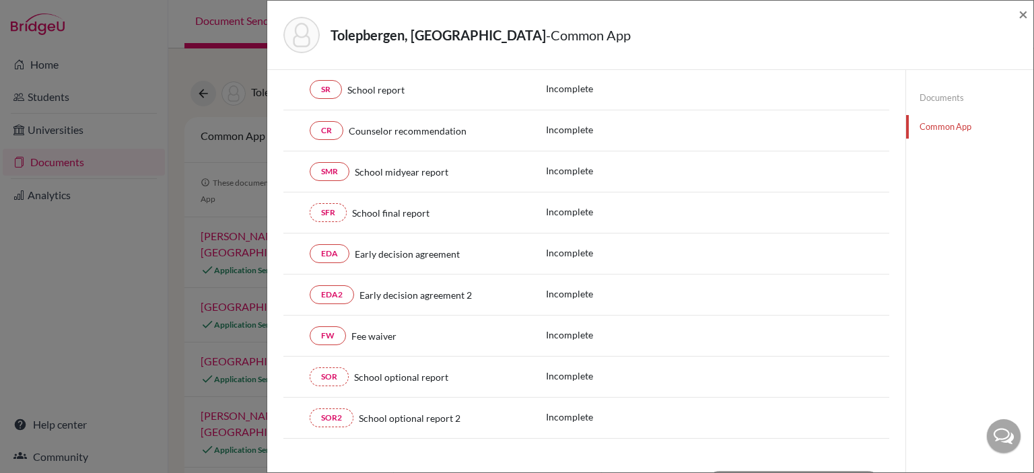
scroll to position [0, 0]
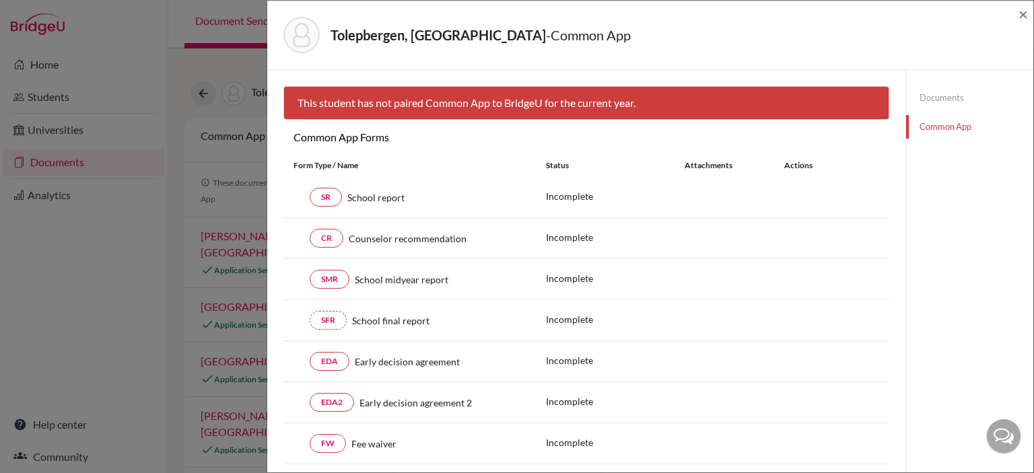
click at [941, 102] on link "Documents" at bounding box center [969, 98] width 127 height 24
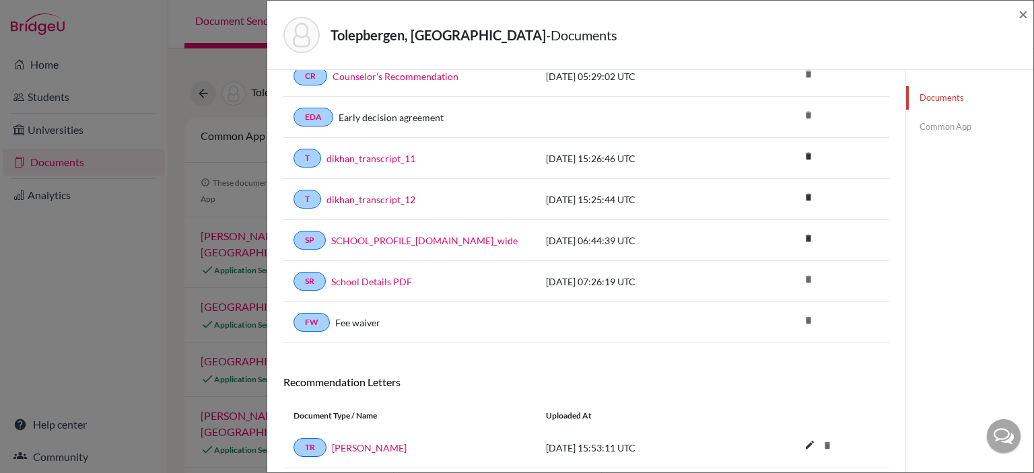
scroll to position [892, 0]
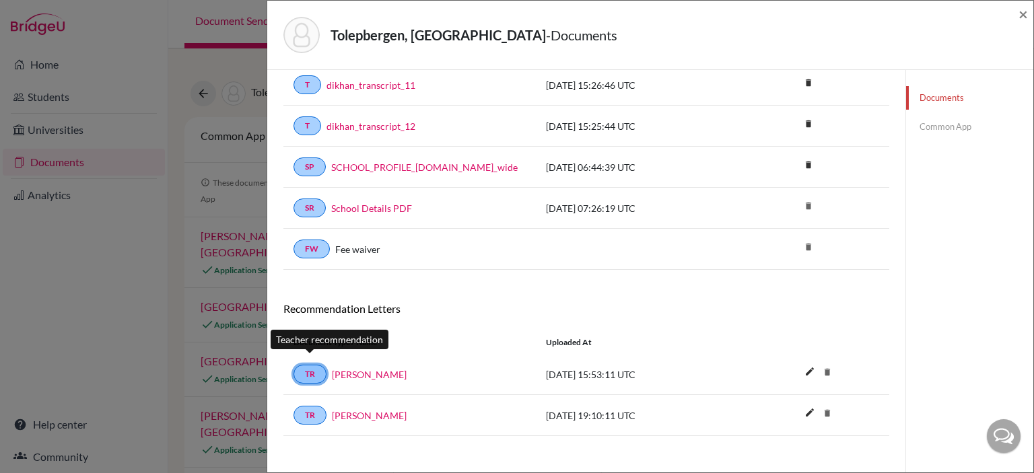
click at [311, 365] on link "TR" at bounding box center [310, 374] width 33 height 19
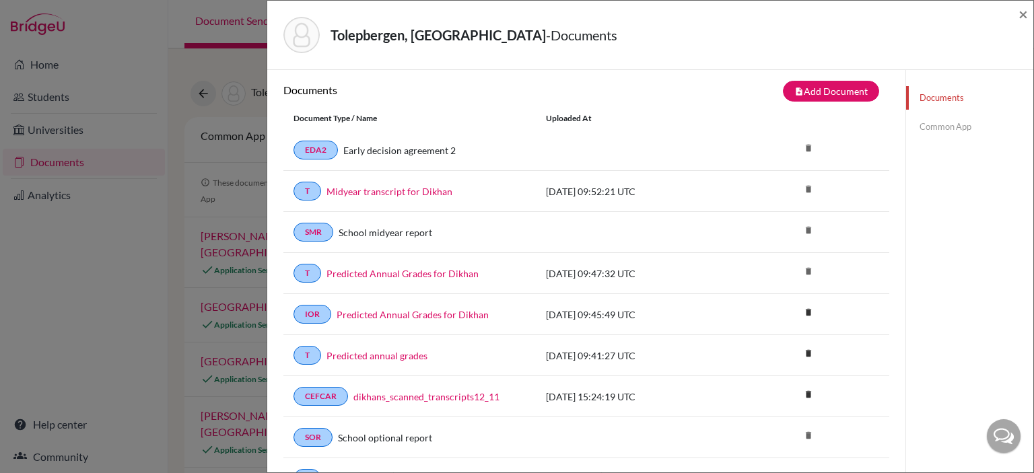
scroll to position [0, 0]
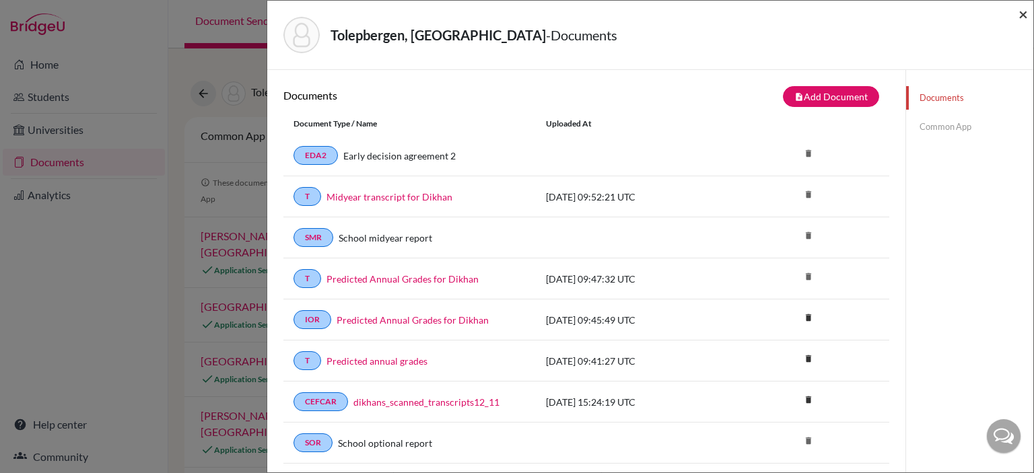
click at [1022, 15] on span "×" at bounding box center [1023, 14] width 9 height 20
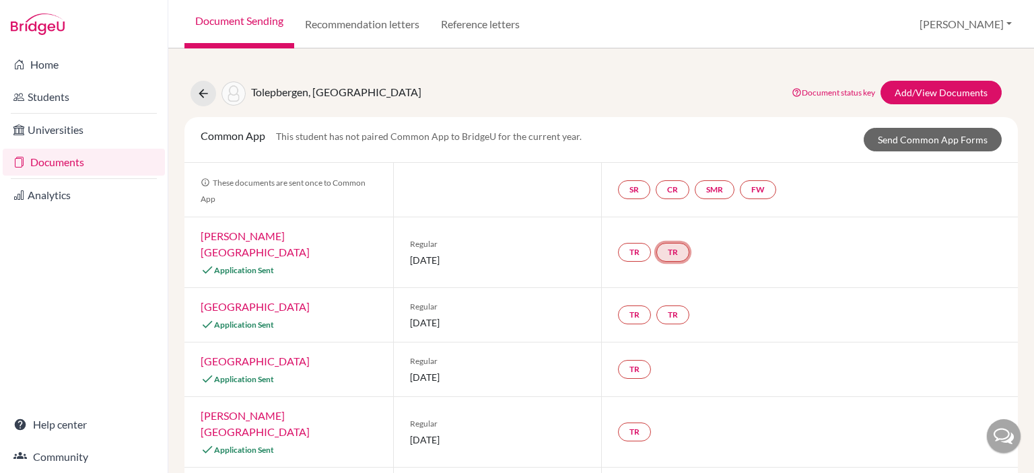
click at [673, 243] on link "TR" at bounding box center [672, 252] width 33 height 19
click at [687, 195] on h3 "Teacher recommendation" at bounding box center [673, 194] width 133 height 24
click at [693, 218] on small "Incomplete" at bounding box center [673, 217] width 117 height 12
click at [656, 247] on link "TR" at bounding box center [672, 252] width 33 height 19
click at [697, 186] on h3 "Teacher recommendation" at bounding box center [673, 194] width 133 height 24
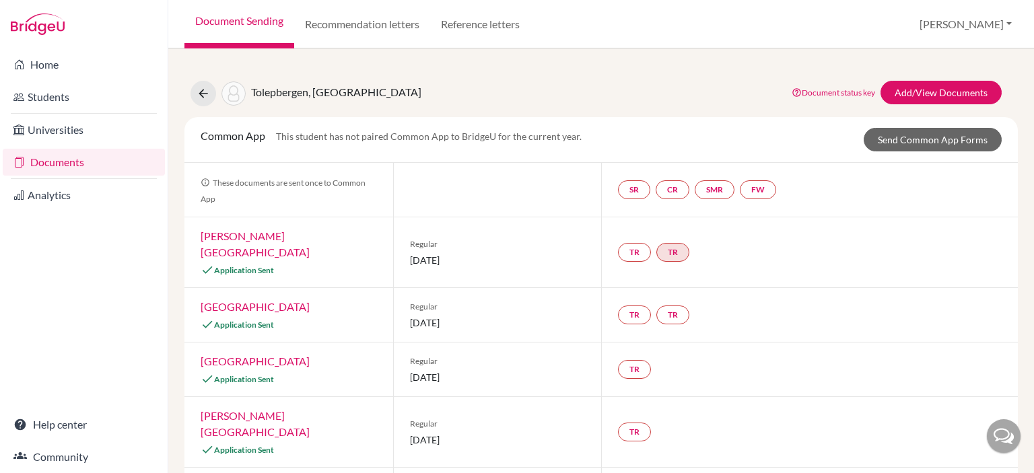
click at [777, 343] on div "TR" at bounding box center [809, 370] width 417 height 54
click at [463, 26] on link "Reference letters" at bounding box center [480, 24] width 100 height 48
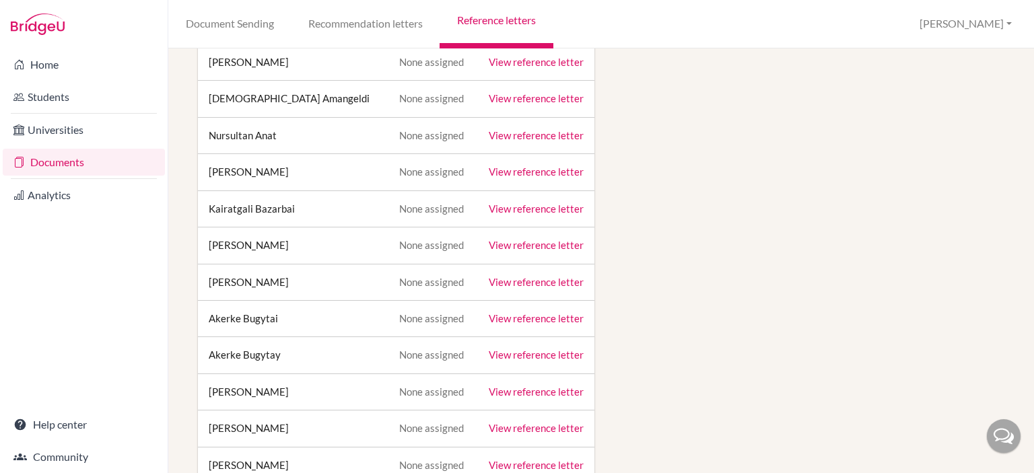
scroll to position [500, 0]
click at [331, 422] on td "[PERSON_NAME]" at bounding box center [293, 429] width 191 height 36
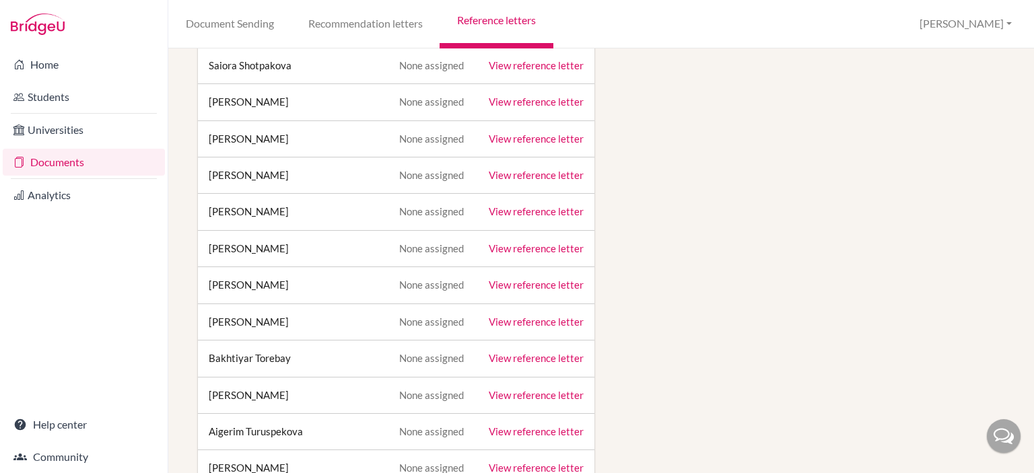
scroll to position [2042, 0]
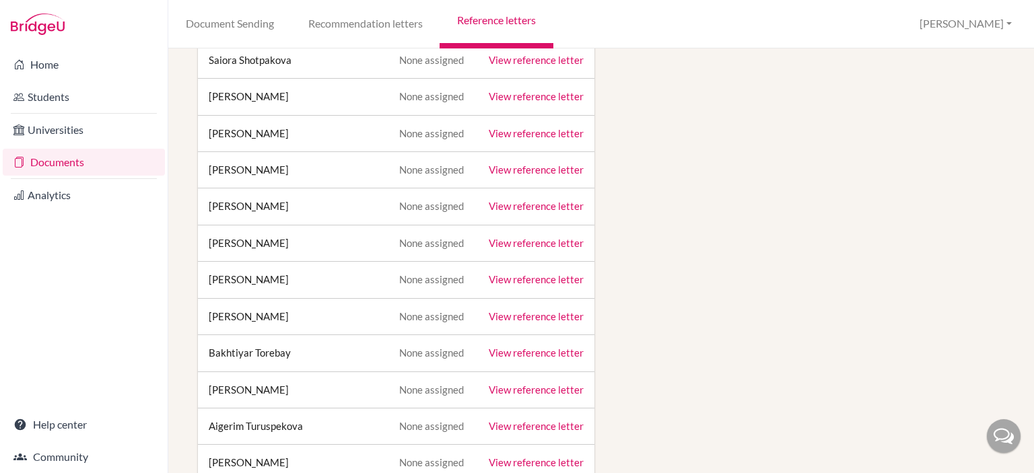
click at [520, 310] on link "View reference letter" at bounding box center [536, 316] width 95 height 12
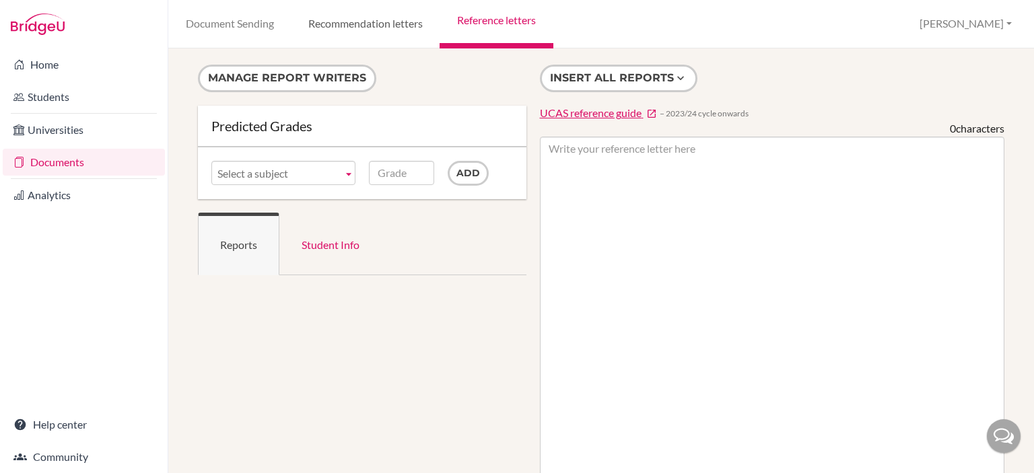
click at [372, 18] on link "Recommendation letters" at bounding box center [365, 24] width 149 height 48
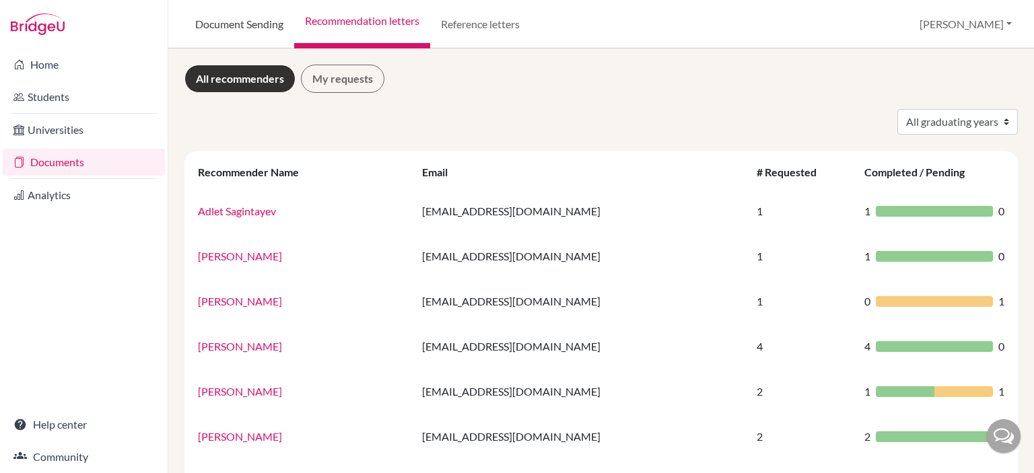
click at [245, 24] on link "Document Sending" at bounding box center [239, 24] width 110 height 48
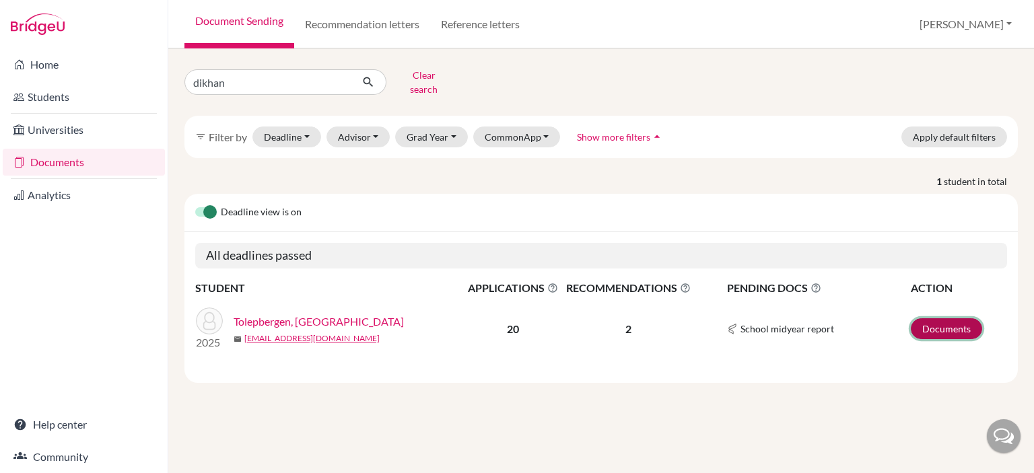
click at [938, 318] on link "Documents" at bounding box center [946, 328] width 71 height 21
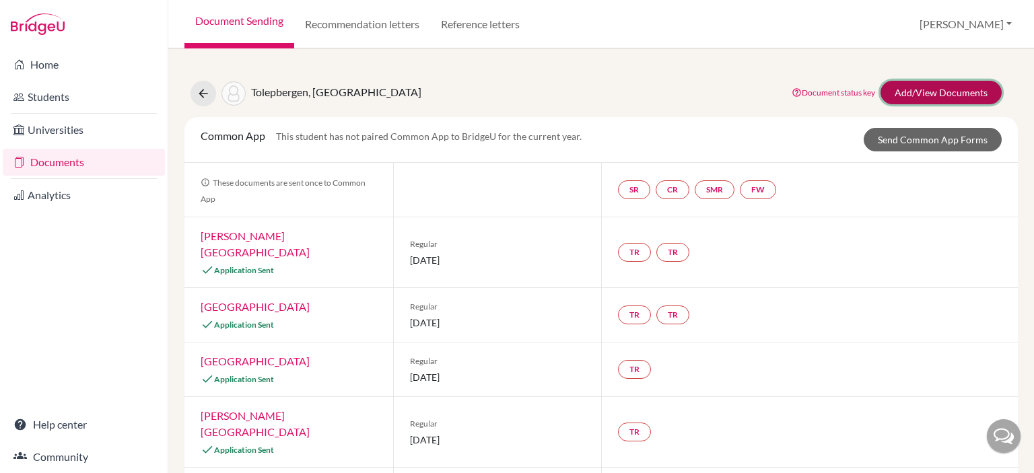
click at [920, 96] on link "Add/View Documents" at bounding box center [941, 93] width 121 height 24
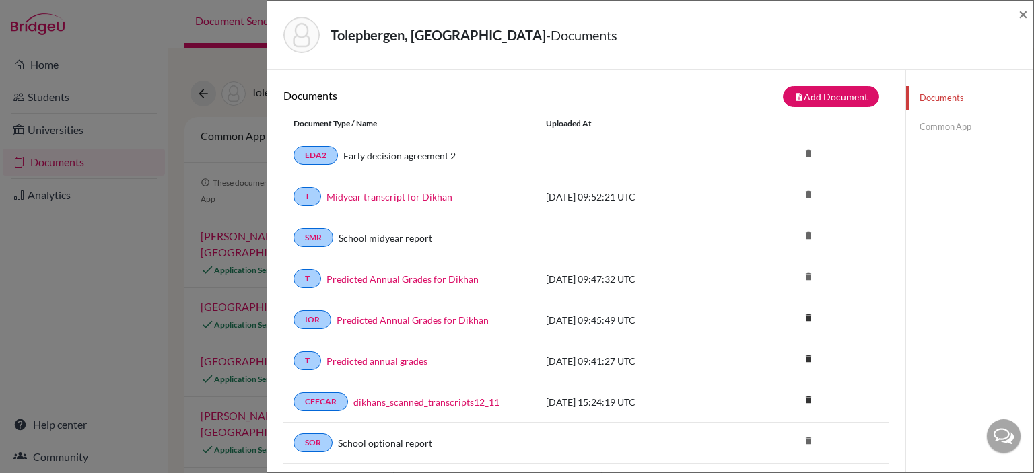
click at [935, 133] on link "Common App" at bounding box center [969, 127] width 127 height 24
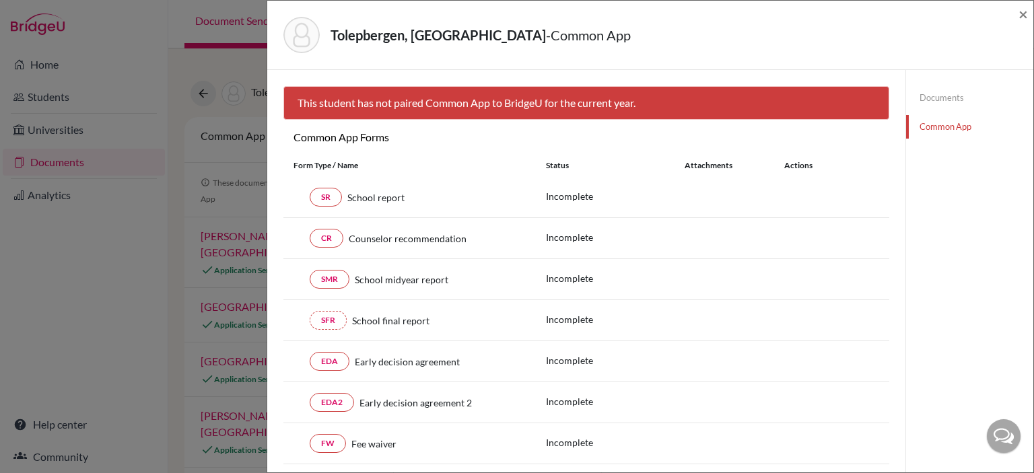
scroll to position [280, 0]
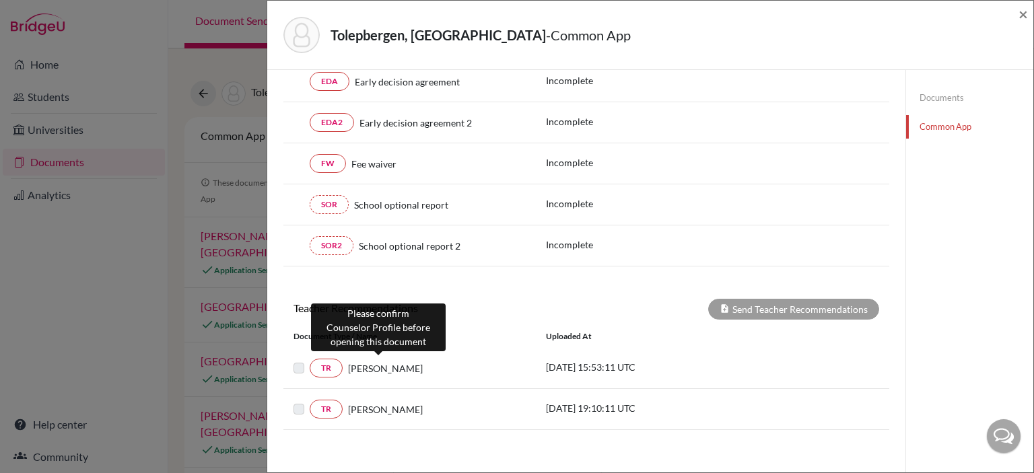
click at [366, 365] on span "Nicholas Nolan" at bounding box center [385, 369] width 75 height 14
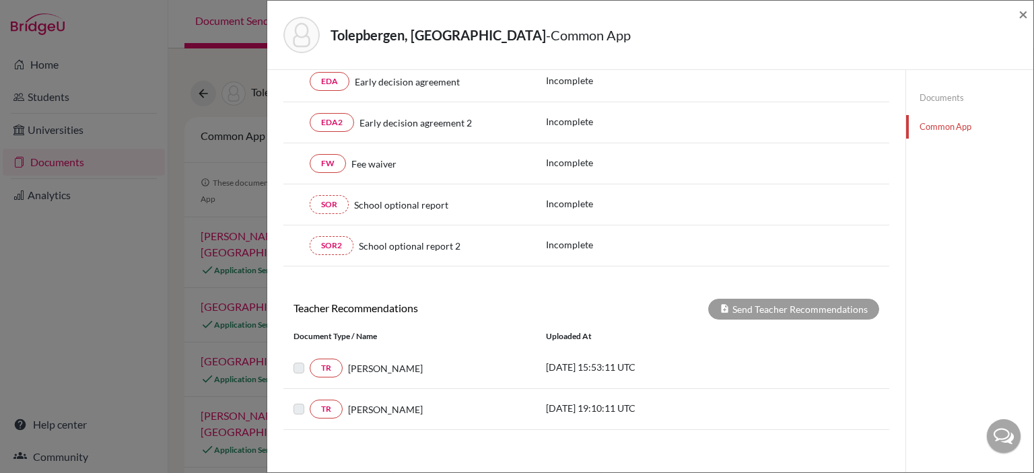
click at [413, 366] on div "Nicholas Nolan" at bounding box center [434, 369] width 183 height 14
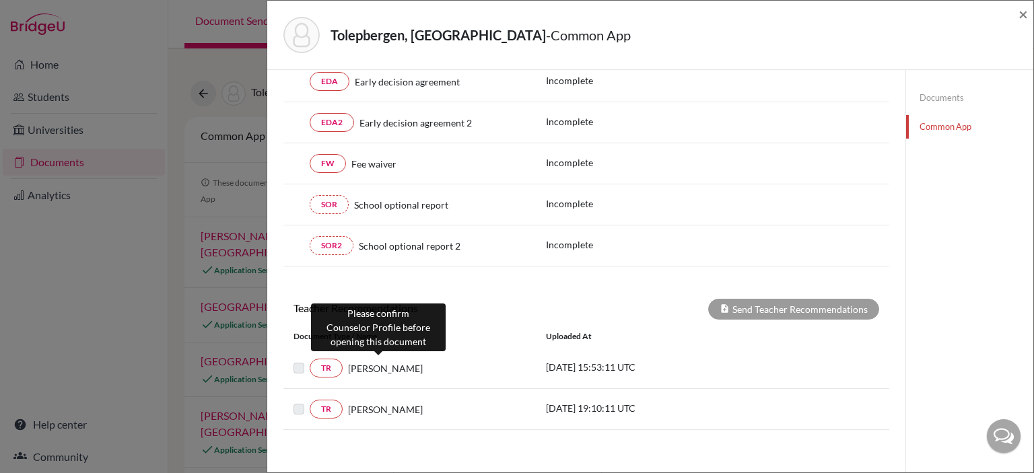
click at [372, 362] on span "Nicholas Nolan" at bounding box center [385, 369] width 75 height 14
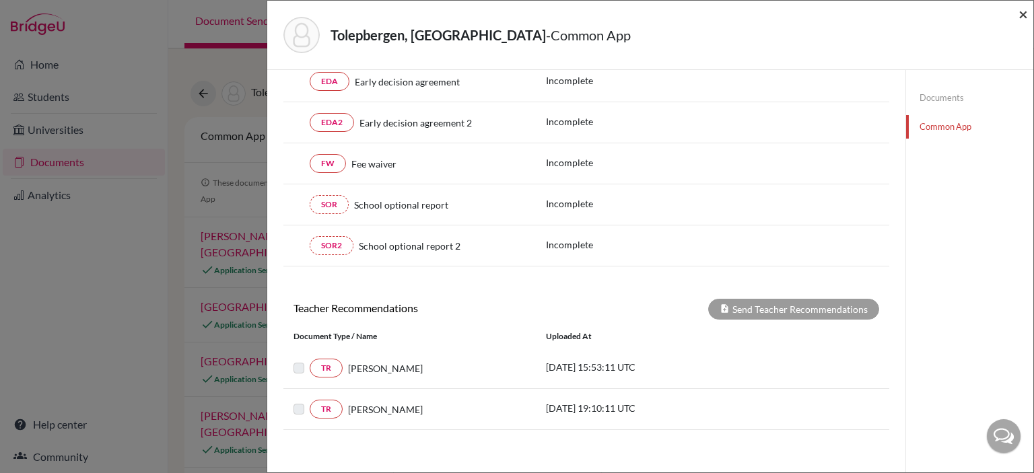
click at [1025, 19] on span "×" at bounding box center [1023, 14] width 9 height 20
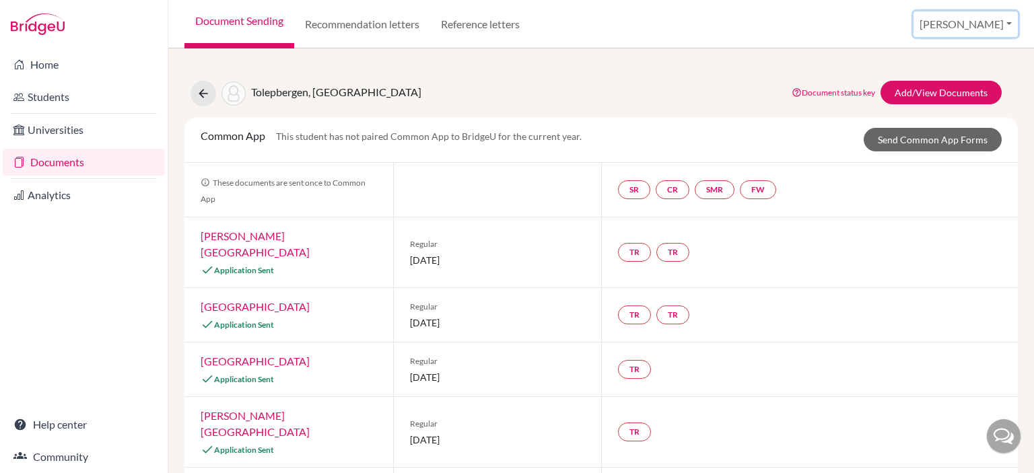
click at [982, 24] on button "[PERSON_NAME]" at bounding box center [966, 24] width 104 height 26
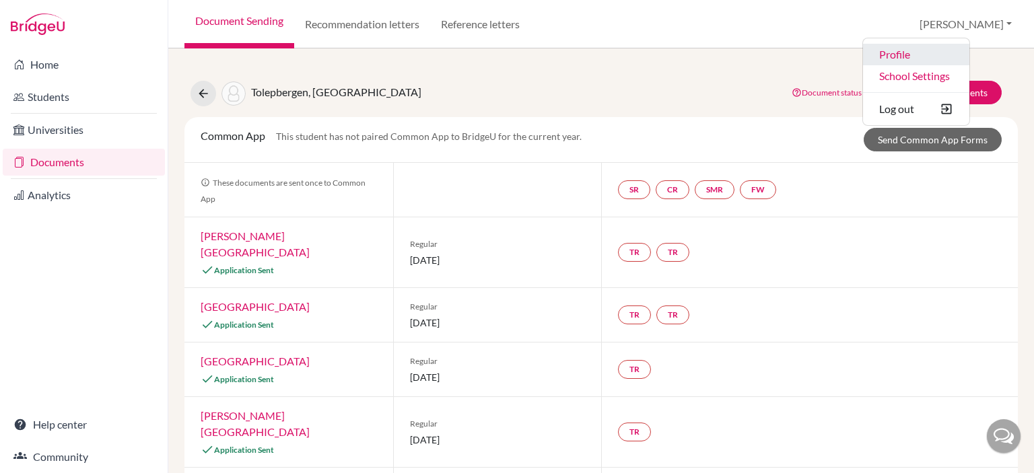
click at [946, 50] on link "Profile" at bounding box center [916, 55] width 106 height 22
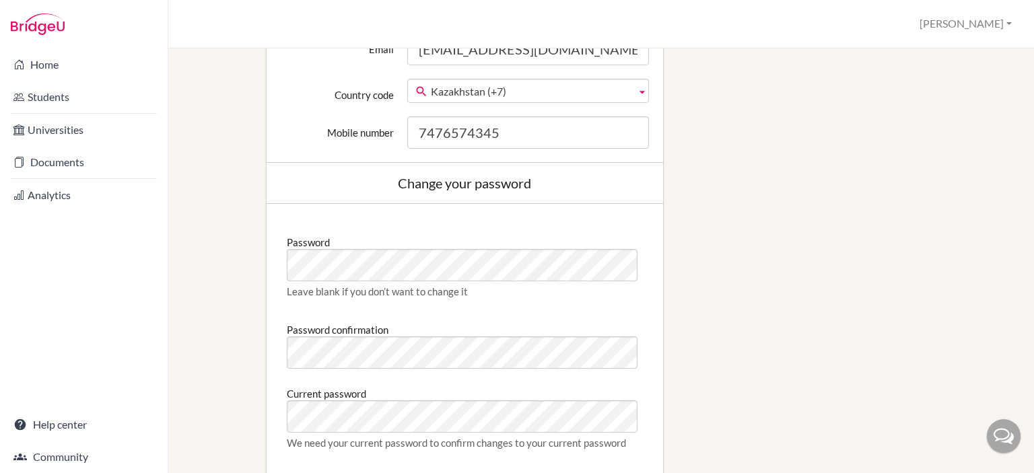
scroll to position [582, 0]
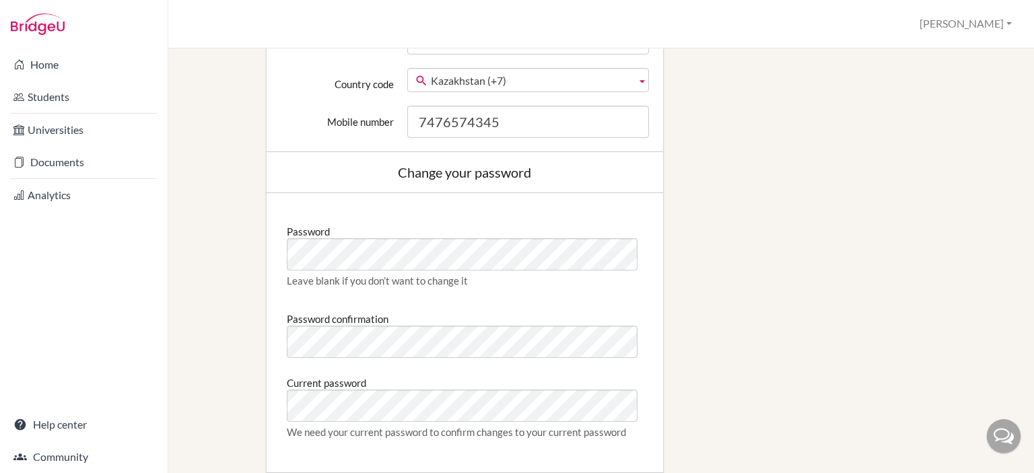
drag, startPoint x: 1034, startPoint y: 102, endPoint x: 1034, endPoint y: 282, distance: 180.5
click at [1034, 282] on div "Manage your email preferences Edit profile Change your profile pic Choose file …" at bounding box center [601, 260] width 866 height 425
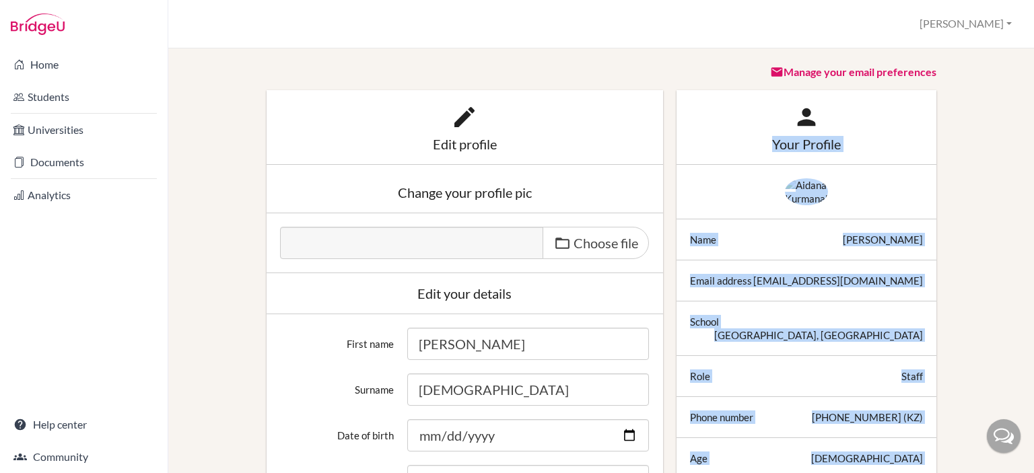
scroll to position [77, 0]
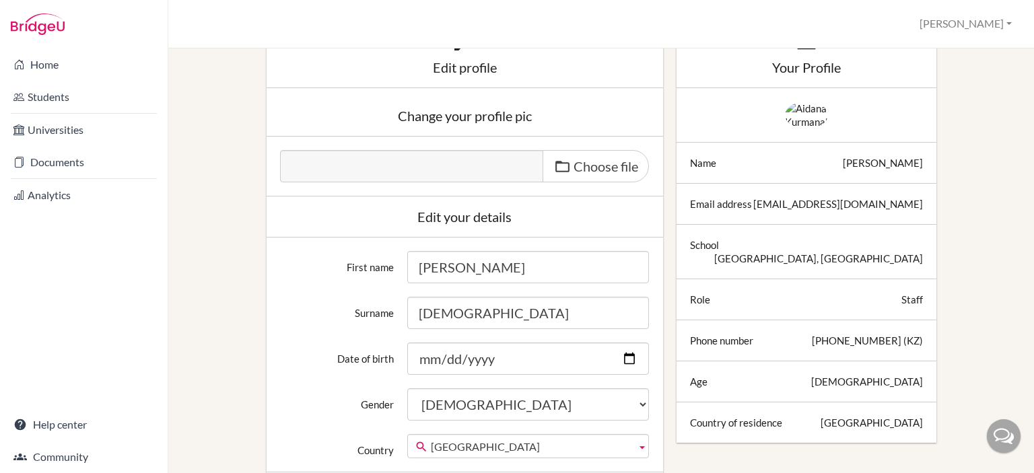
scroll to position [129, 0]
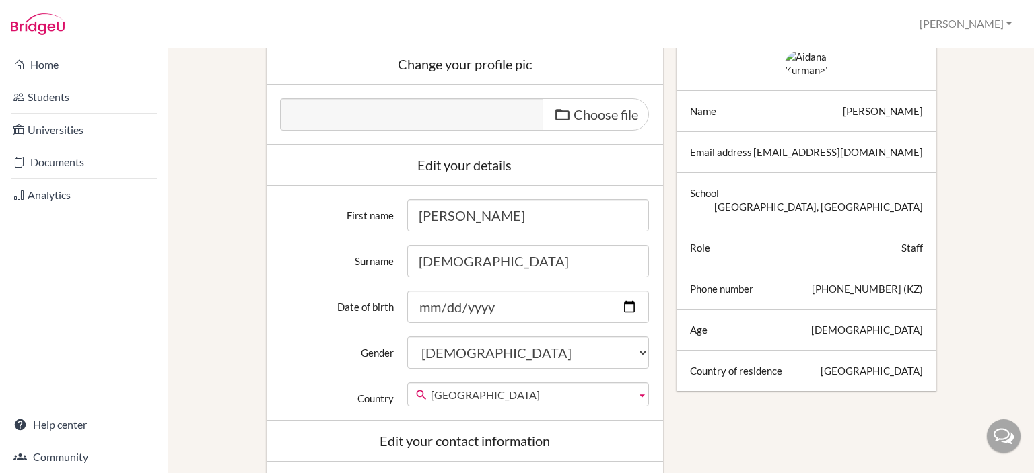
click at [889, 255] on div at bounding box center [806, 247] width 233 height 13
click at [913, 252] on div "Staff" at bounding box center [913, 247] width 22 height 13
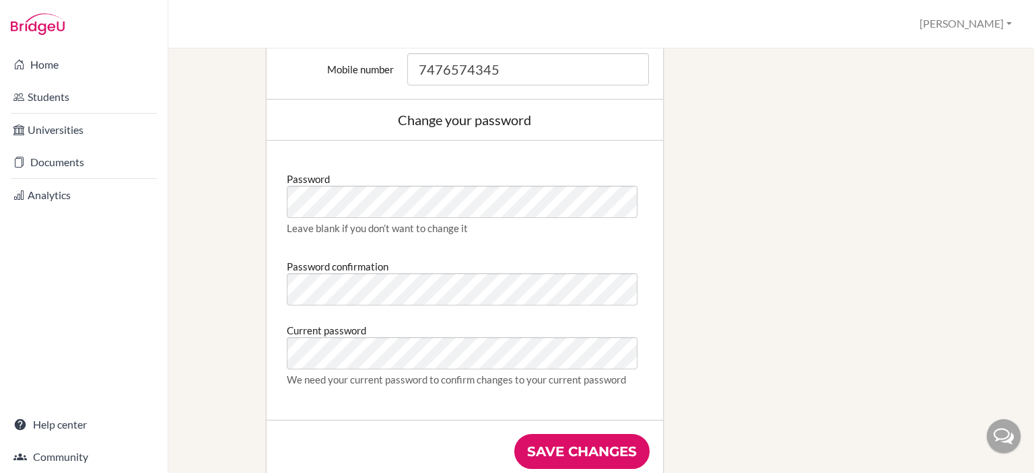
scroll to position [820, 0]
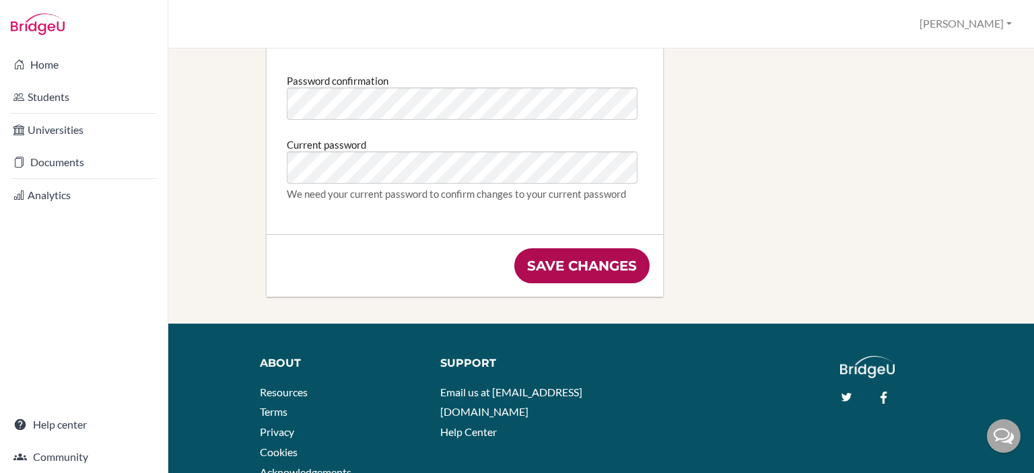
click at [607, 265] on input "Save changes" at bounding box center [581, 265] width 135 height 35
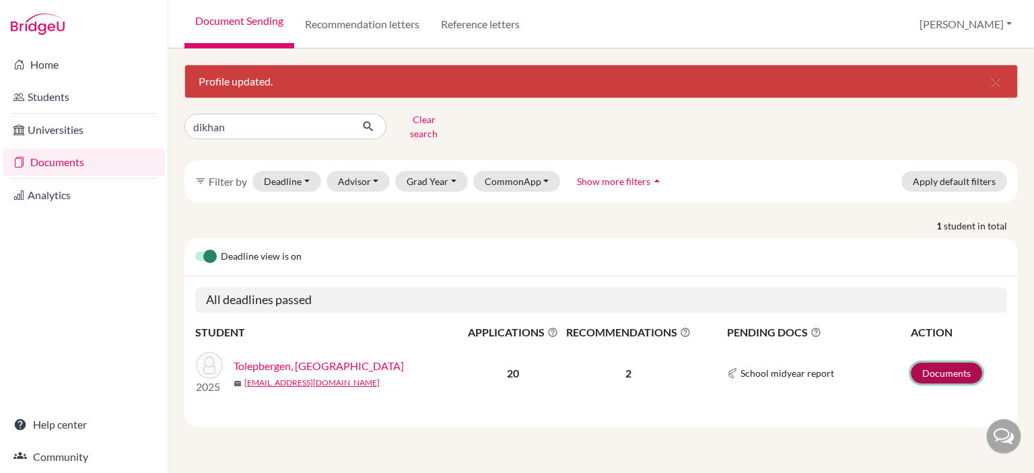
click at [941, 368] on link "Documents" at bounding box center [946, 373] width 71 height 21
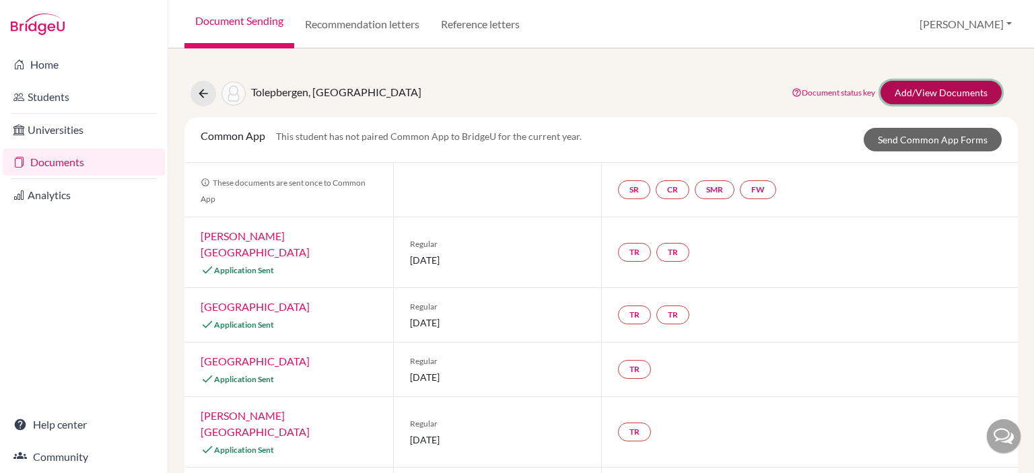
click at [933, 102] on link "Add/View Documents" at bounding box center [941, 93] width 121 height 24
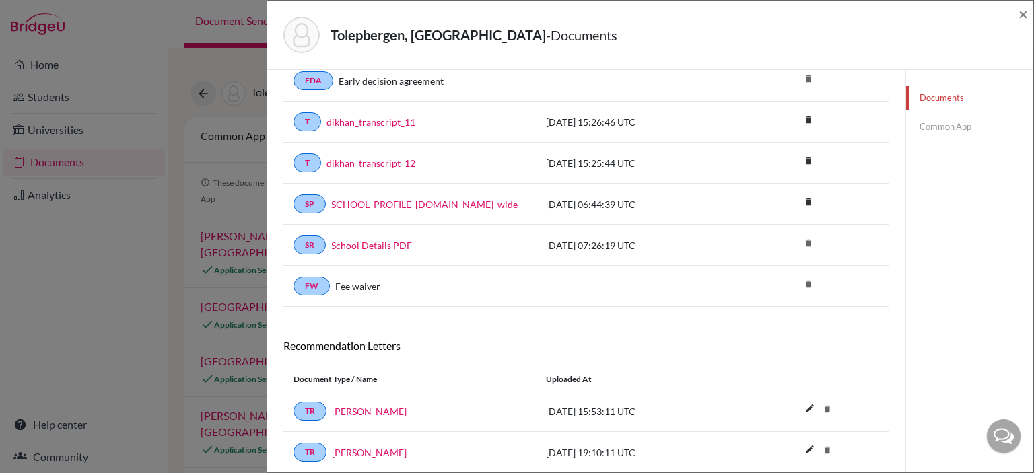
scroll to position [892, 0]
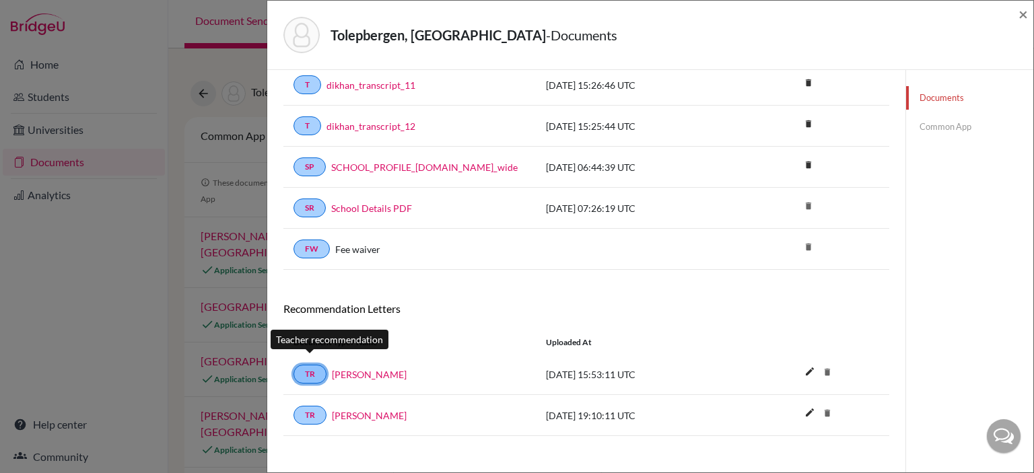
click at [306, 368] on link "TR" at bounding box center [310, 374] width 33 height 19
click at [352, 368] on link "[PERSON_NAME]" at bounding box center [369, 375] width 75 height 14
click at [923, 134] on link "Common App" at bounding box center [969, 127] width 127 height 24
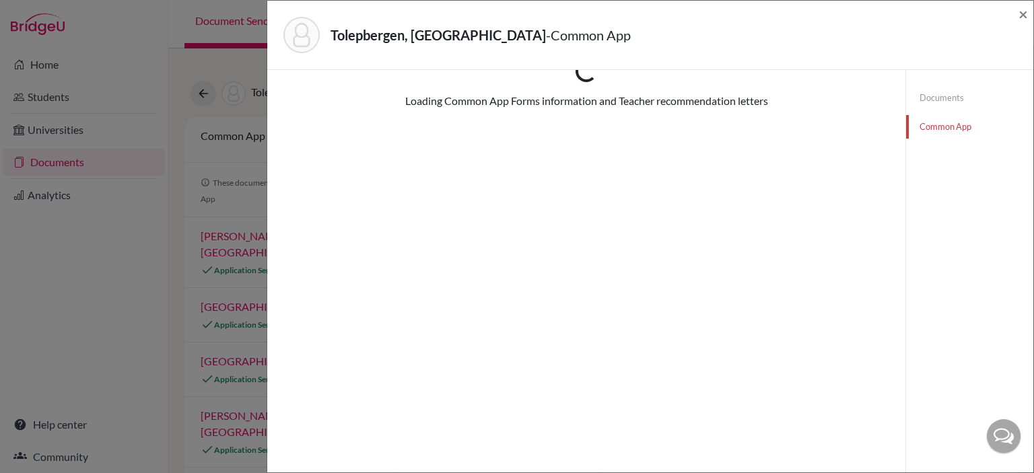
scroll to position [280, 0]
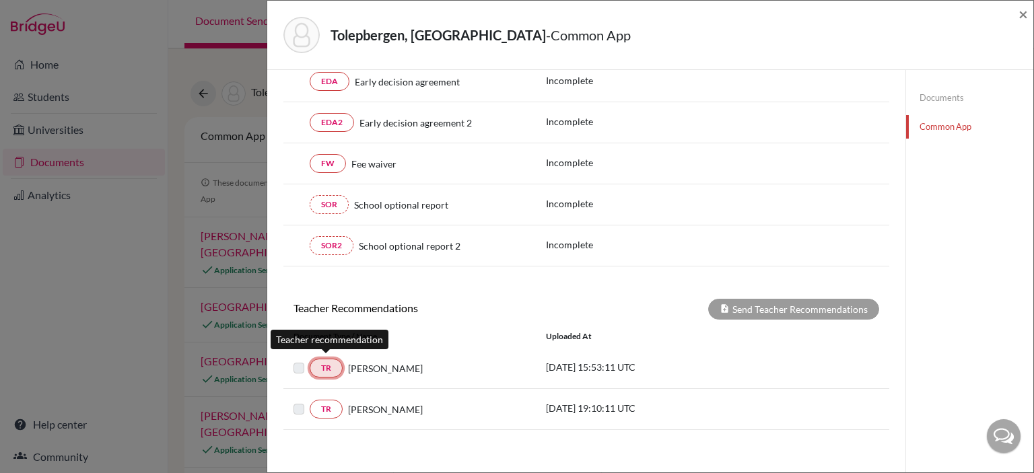
click at [333, 363] on link "TR" at bounding box center [326, 368] width 33 height 19
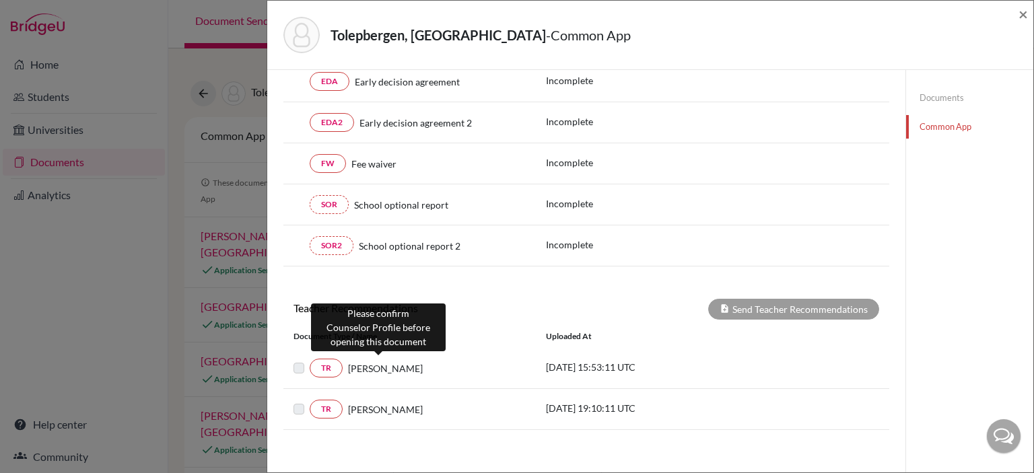
click at [366, 362] on span "[PERSON_NAME]" at bounding box center [385, 369] width 75 height 14
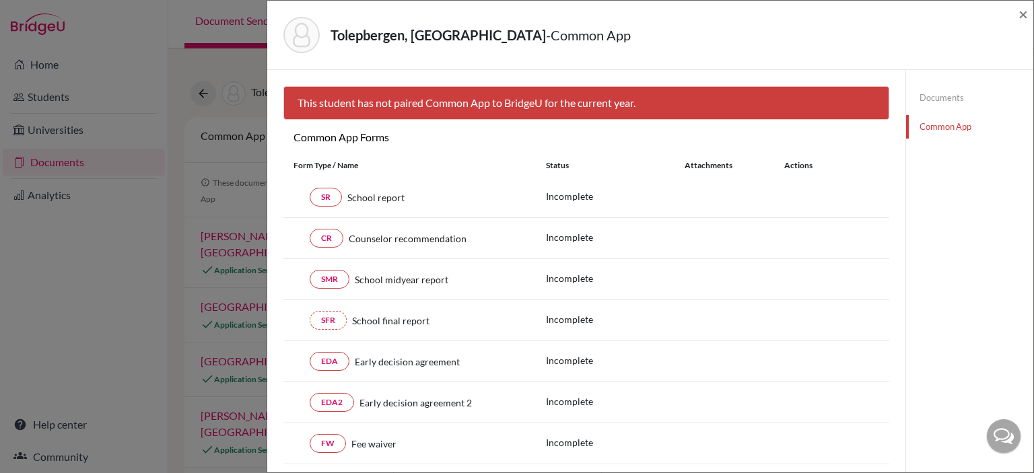
scroll to position [0, 0]
click at [1019, 11] on span "×" at bounding box center [1023, 14] width 9 height 20
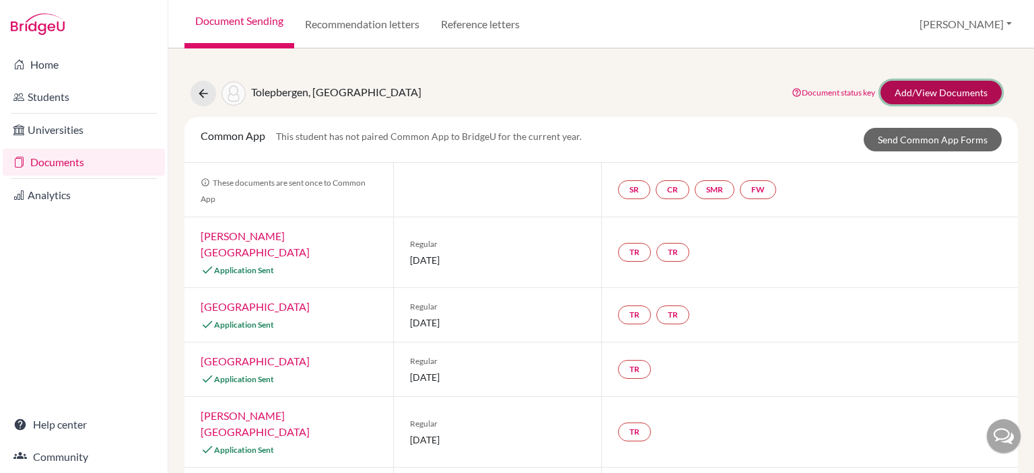
click at [918, 88] on link "Add/View Documents" at bounding box center [941, 93] width 121 height 24
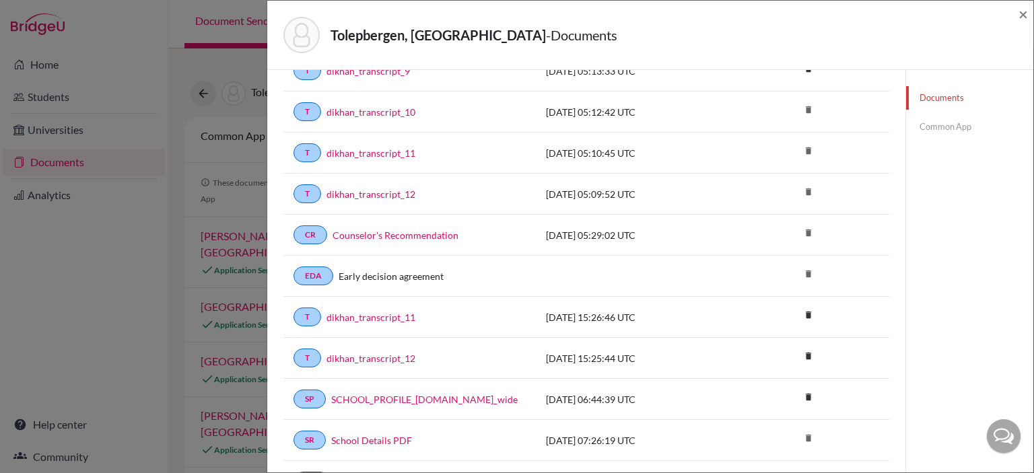
scroll to position [636, 0]
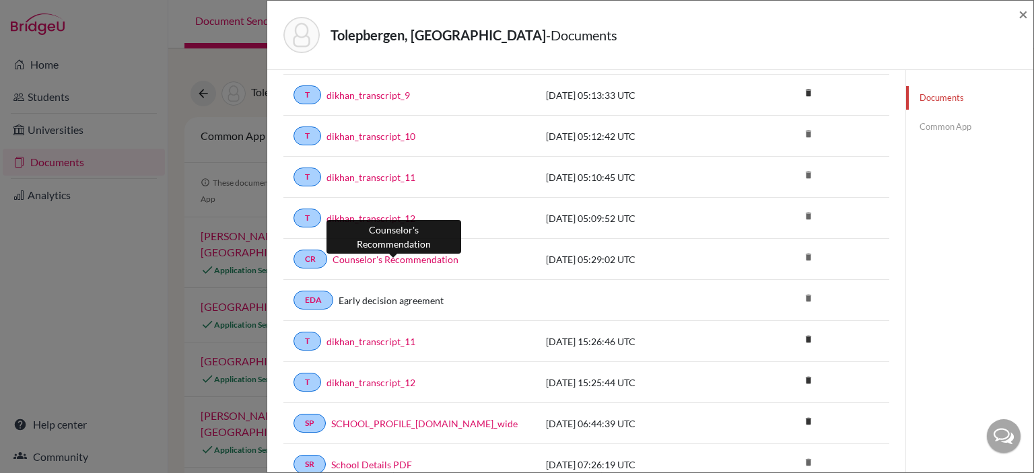
click at [415, 255] on link "Counselor's Recommendation" at bounding box center [396, 259] width 126 height 14
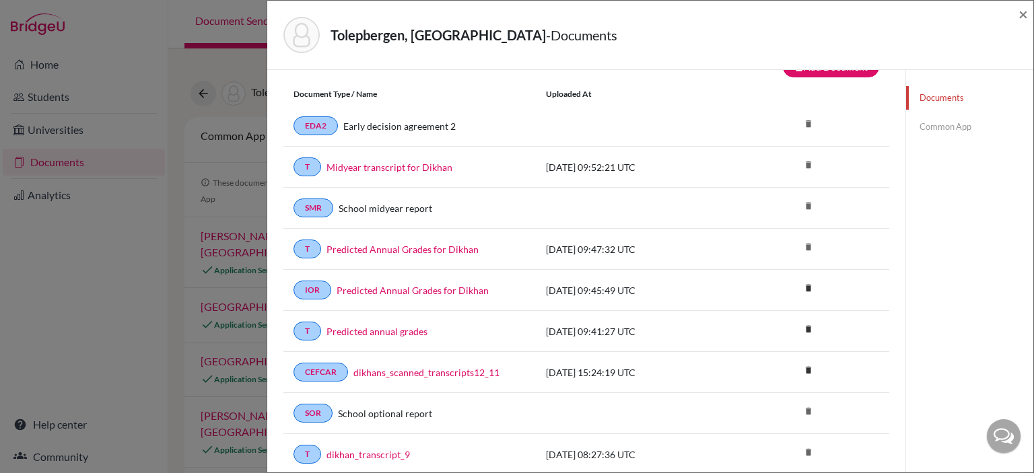
scroll to position [0, 0]
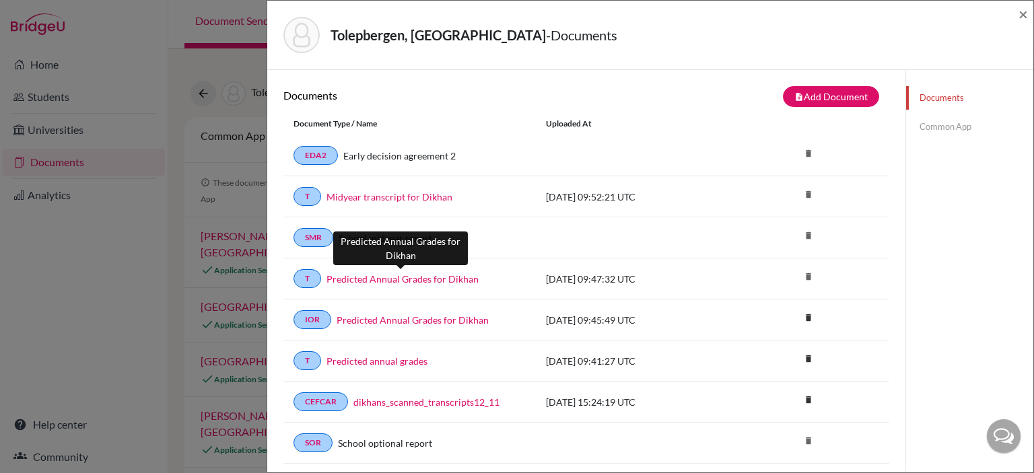
click at [382, 277] on link "Predicted Annual Grades for Dikhan" at bounding box center [403, 279] width 152 height 14
